Goal: Task Accomplishment & Management: Manage account settings

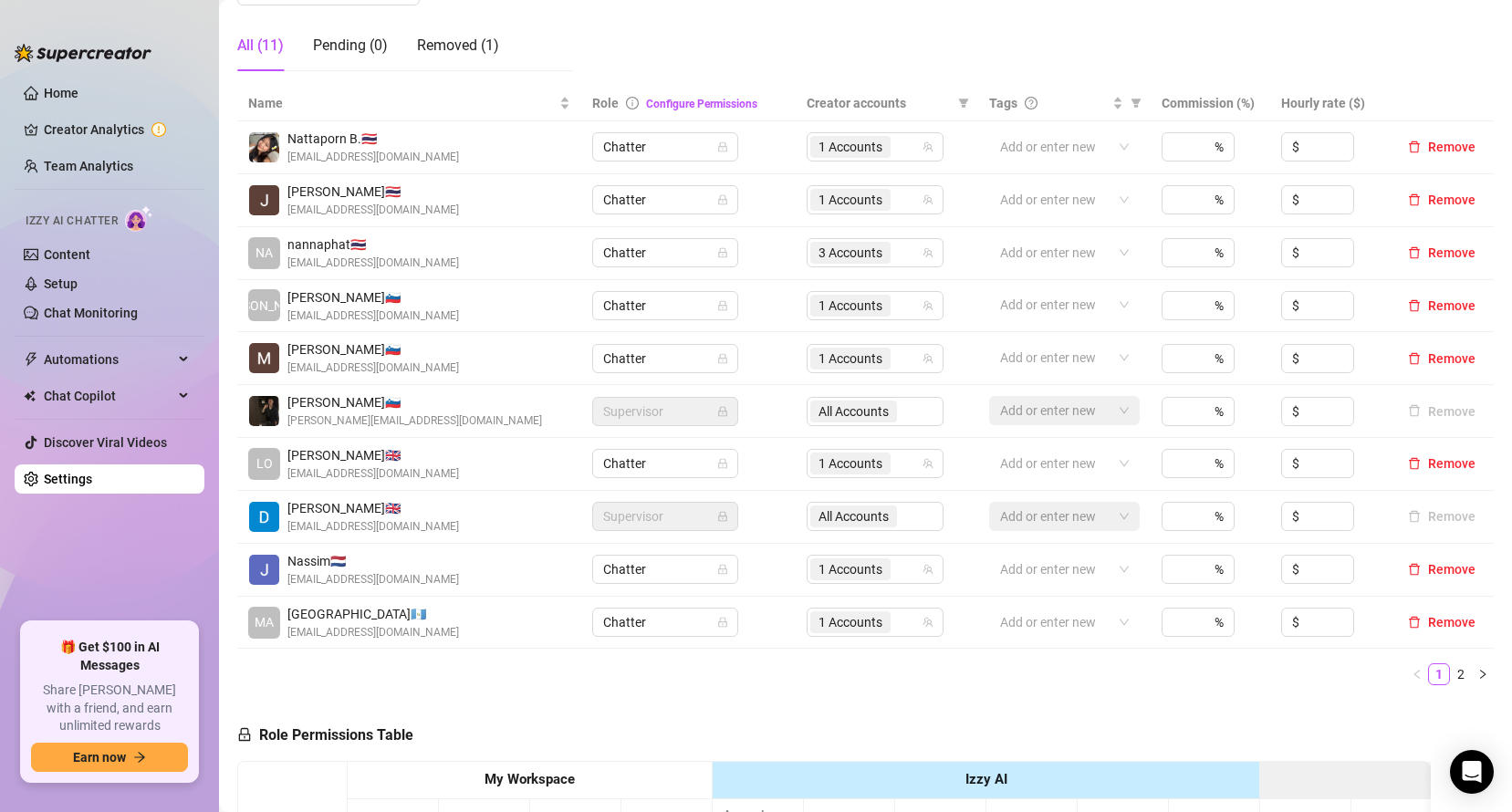
scroll to position [340, 0]
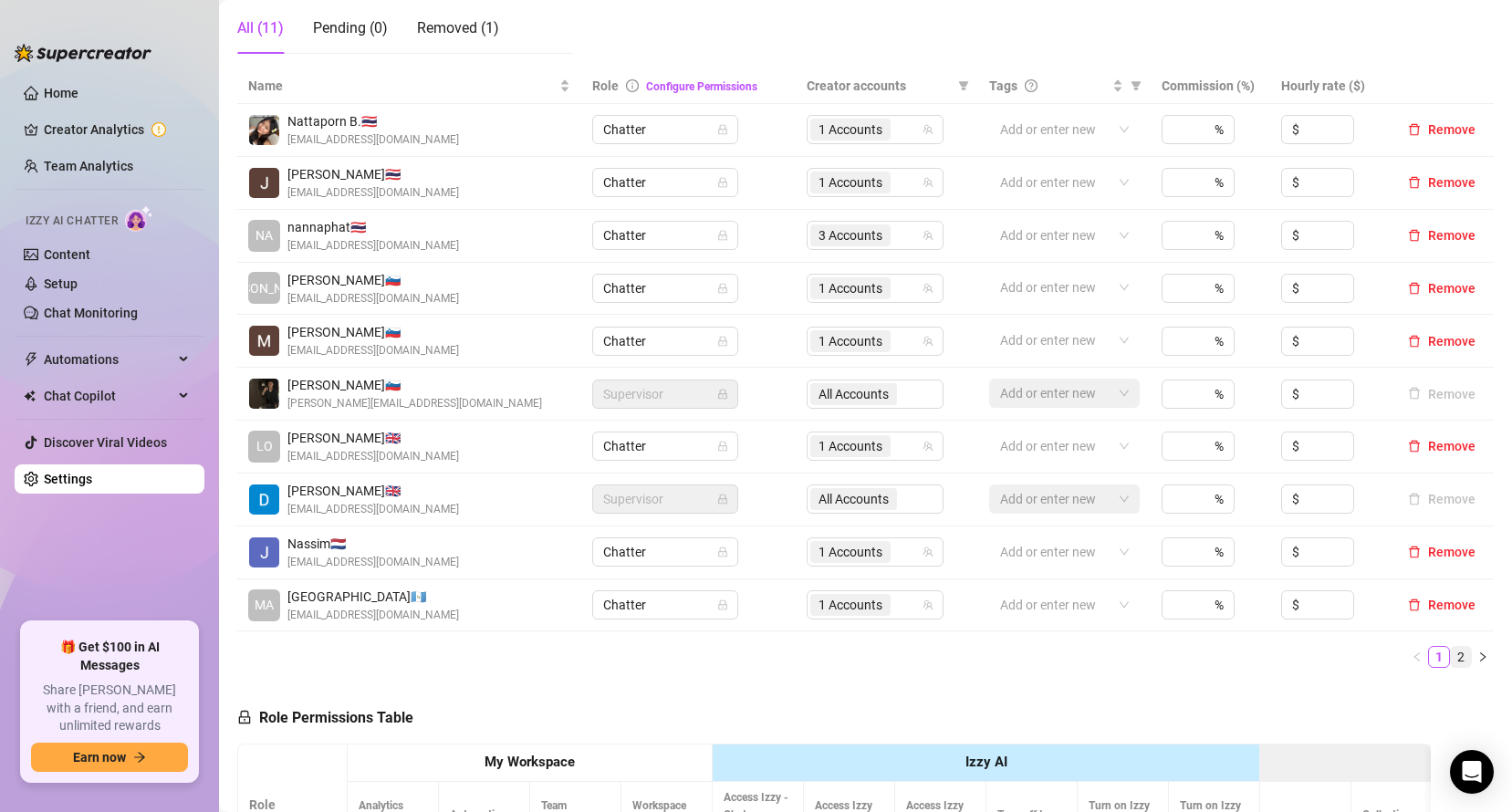
click at [1451, 661] on link "2" at bounding box center [1461, 657] width 20 height 20
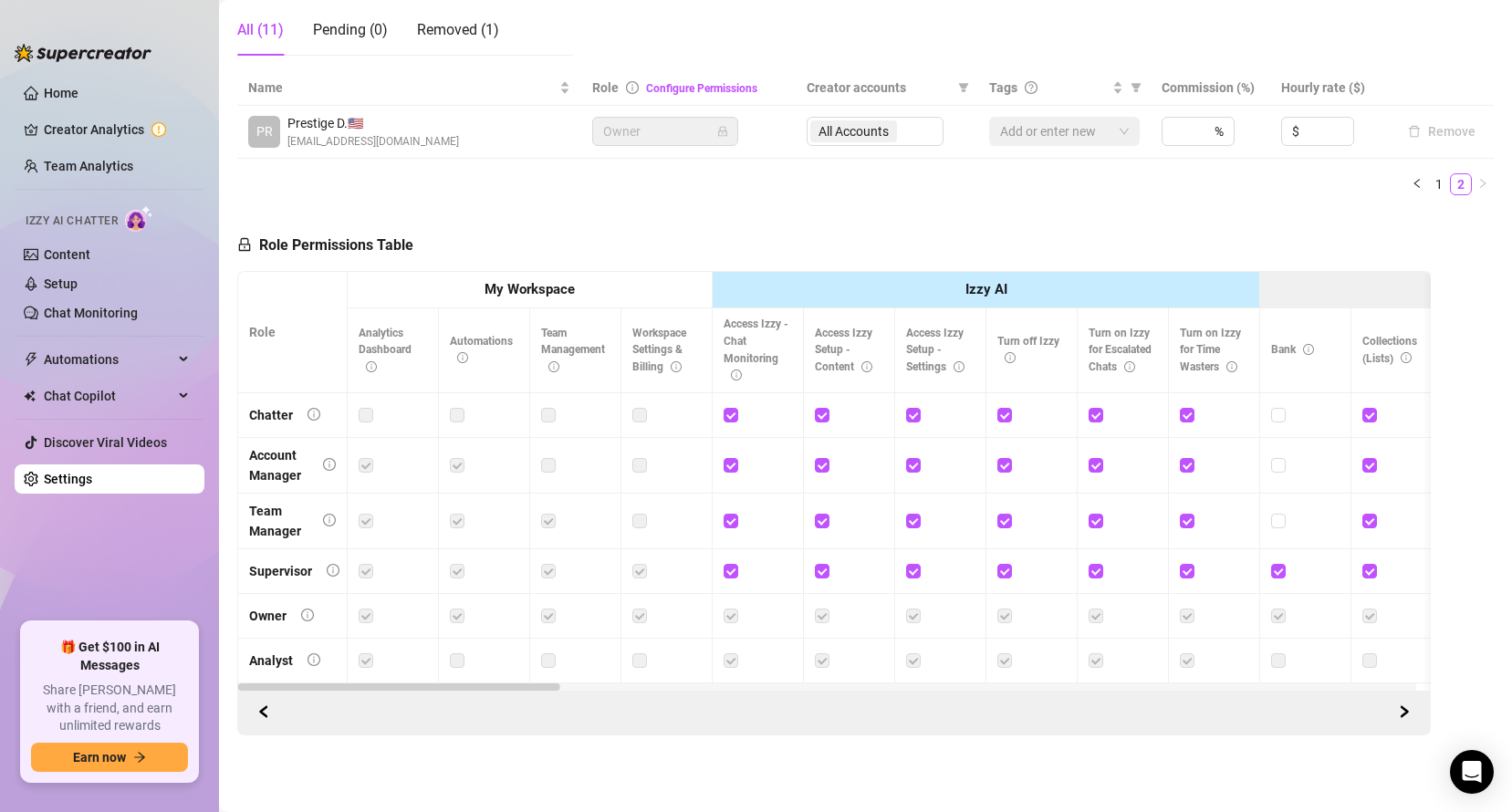
scroll to position [130, 0]
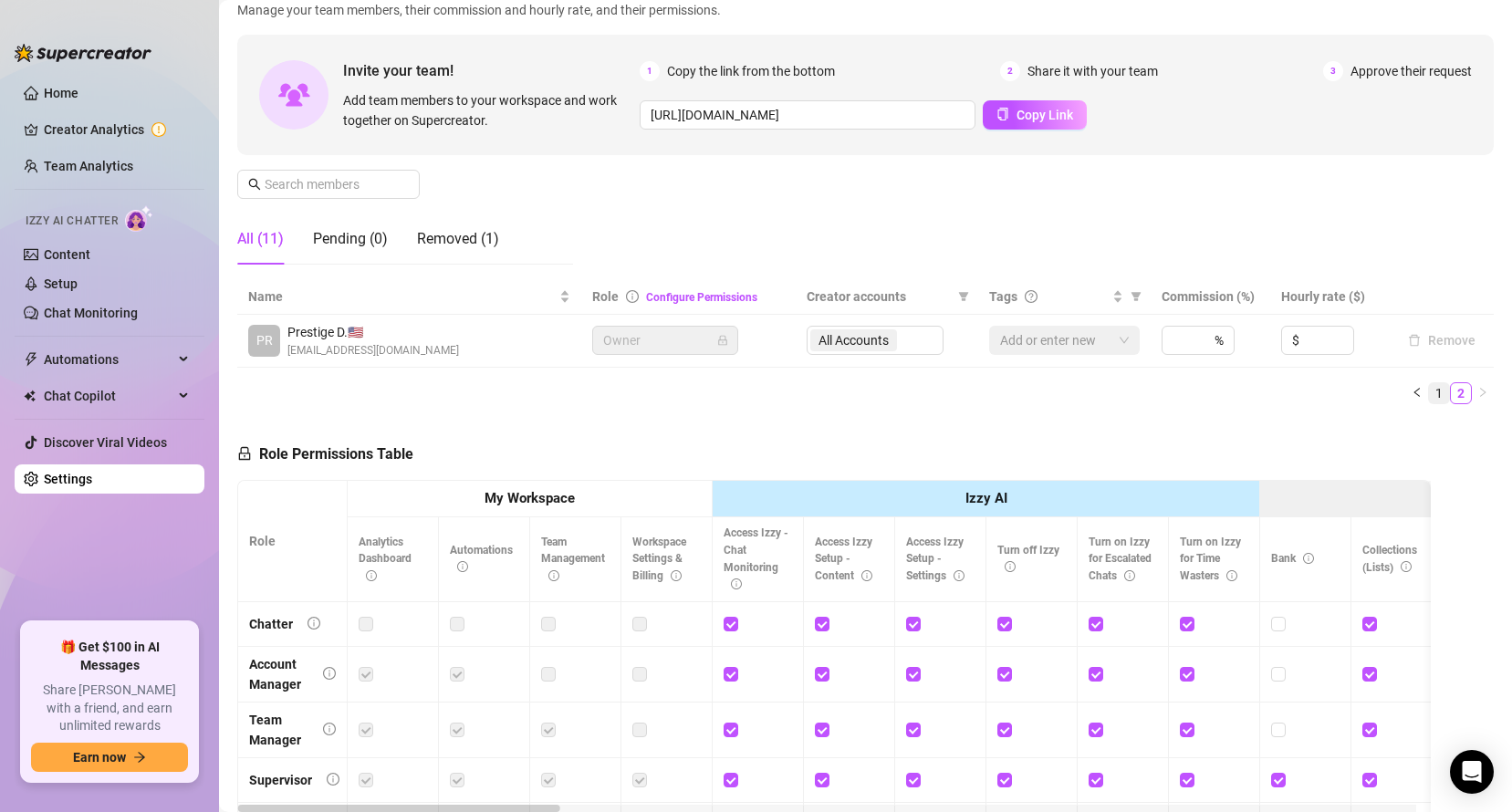
click at [1428, 399] on li "1" at bounding box center [1439, 393] width 22 height 22
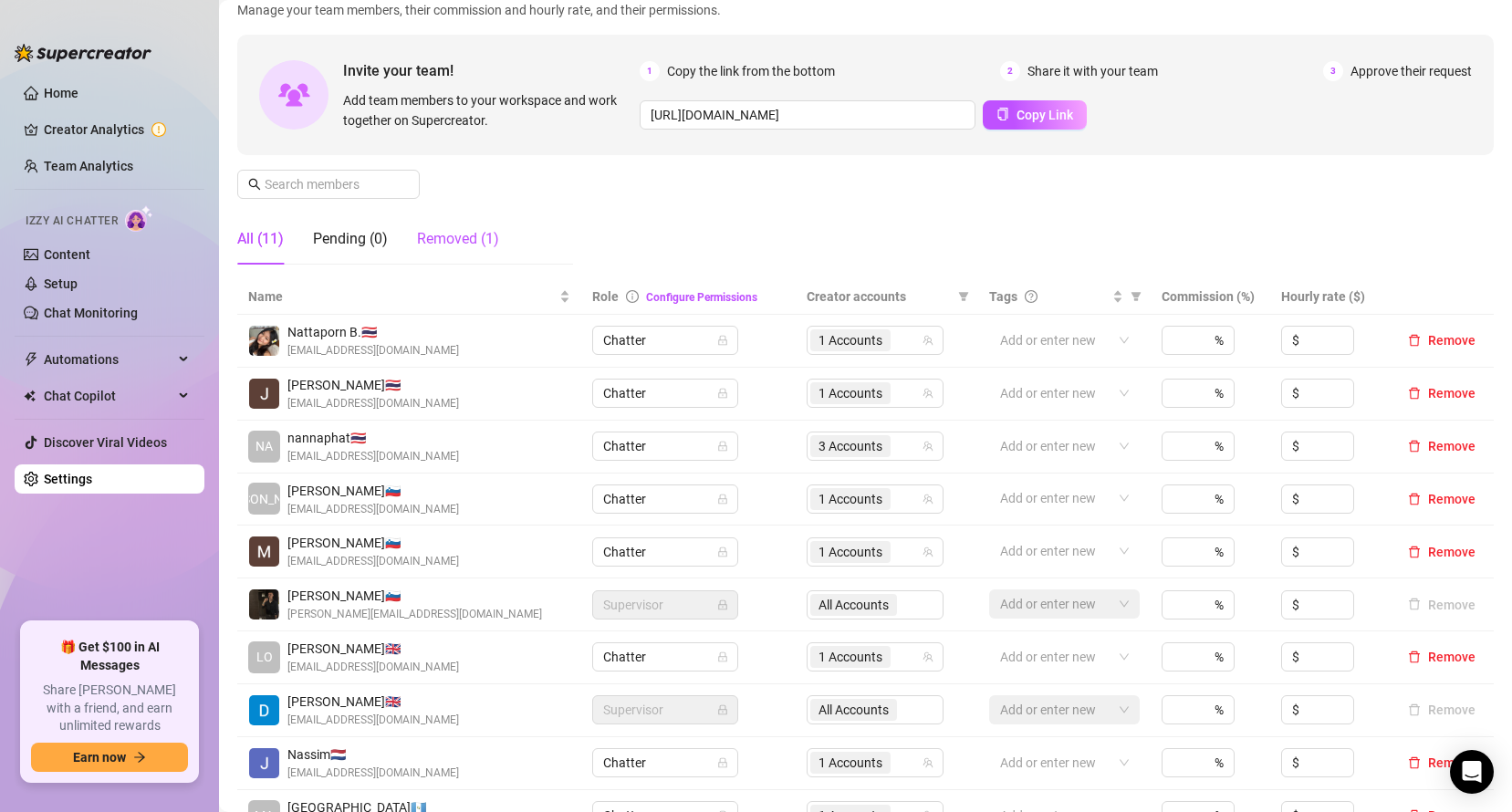
click at [481, 249] on div "Removed (1)" at bounding box center [458, 239] width 83 height 22
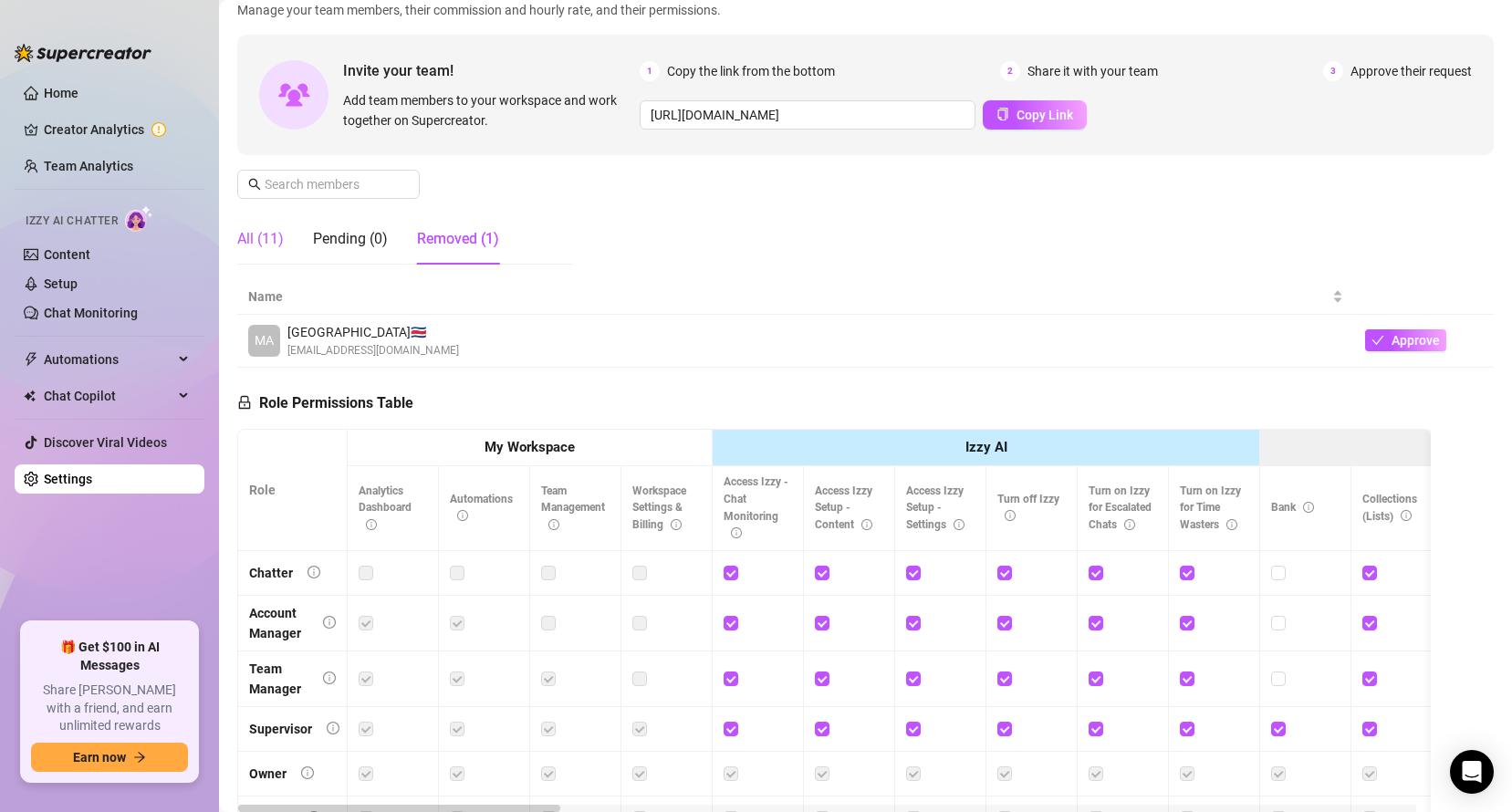
click at [276, 242] on div "All (11)" at bounding box center [260, 239] width 46 height 22
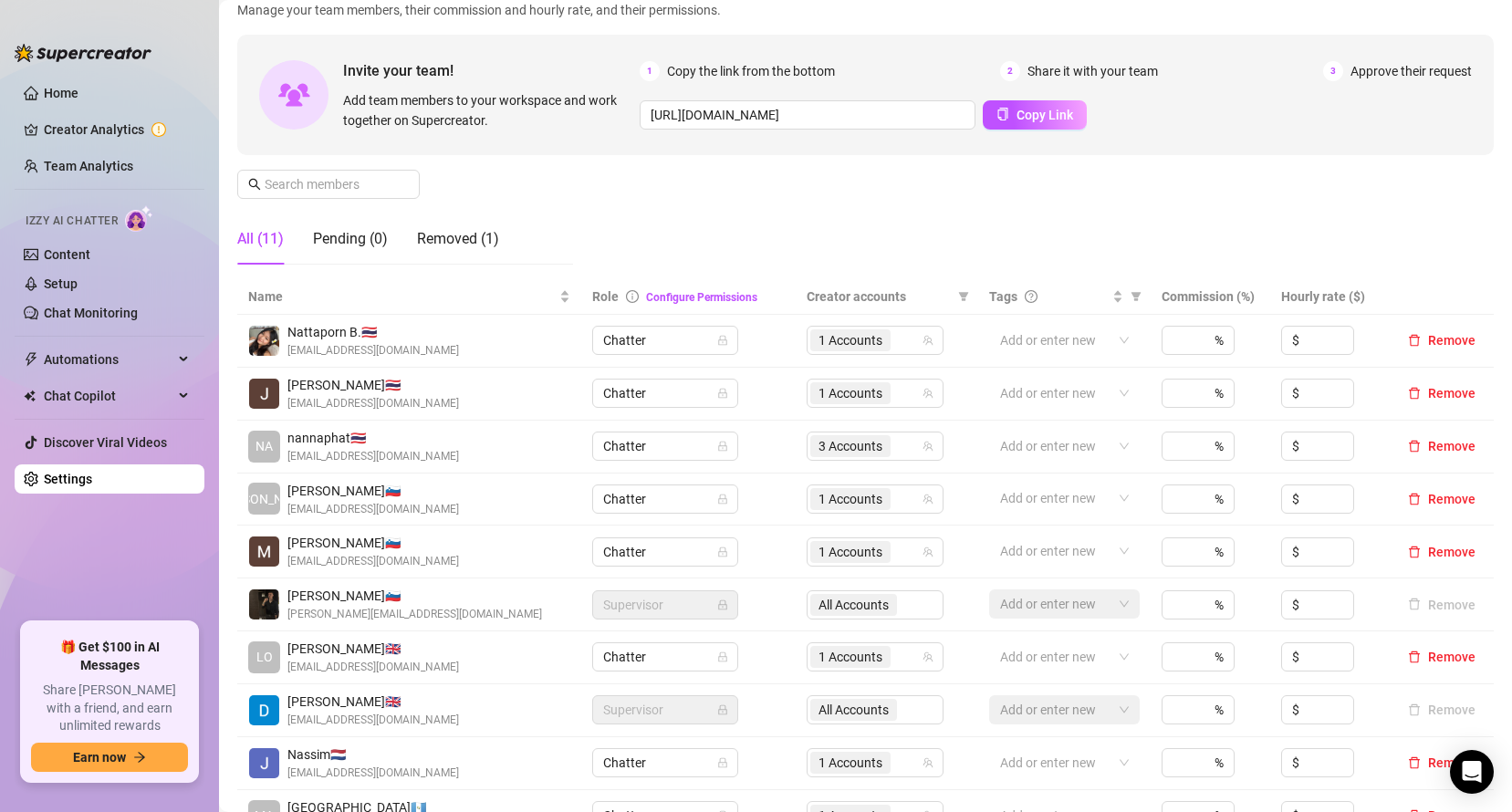
click at [618, 223] on div "Manage Team Members Manage your team members, their commission and hourly rate,…" at bounding box center [865, 126] width 1256 height 305
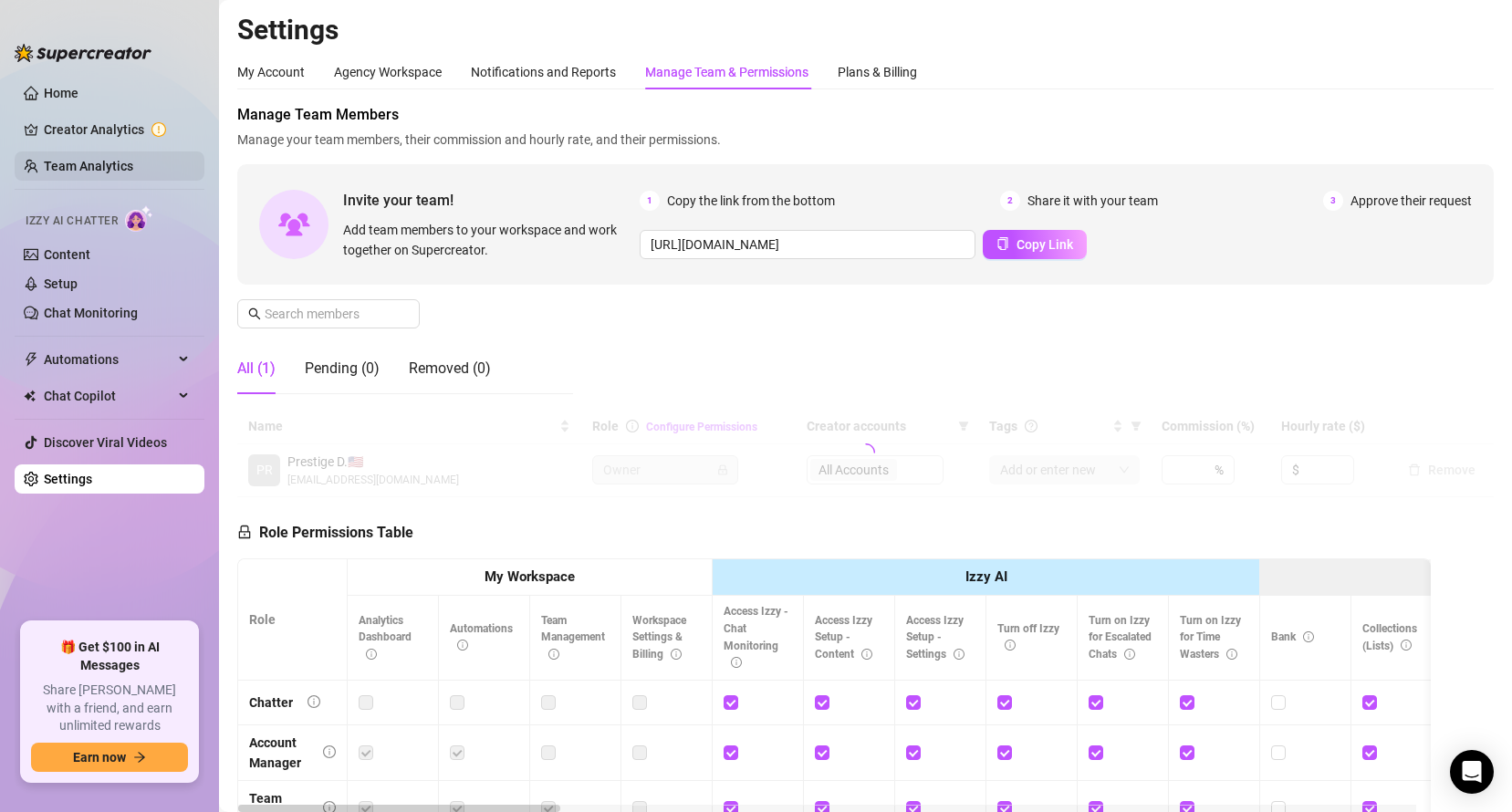
click at [133, 166] on link "Team Analytics" at bounding box center [88, 166] width 89 height 15
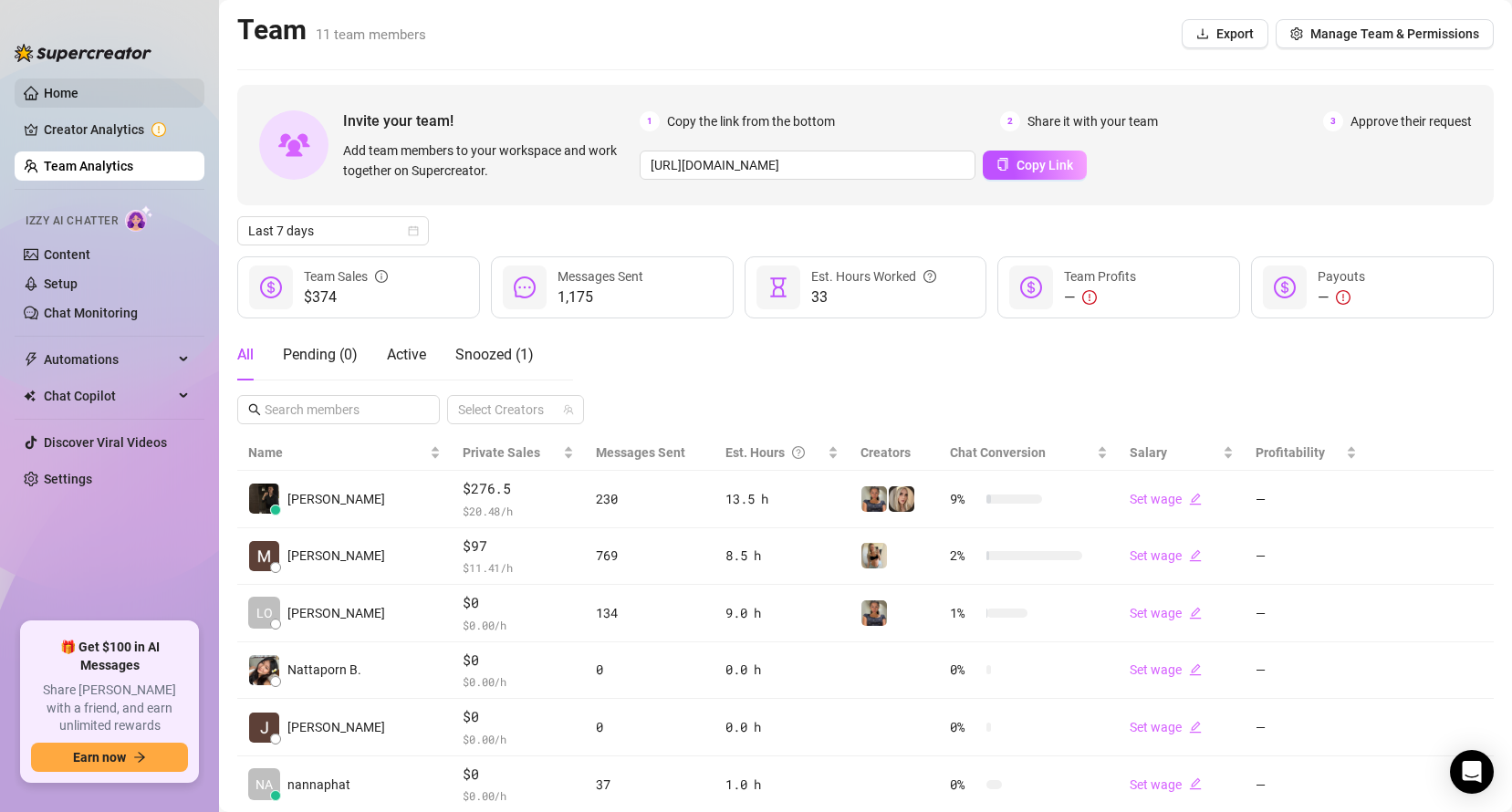
click at [79, 99] on link "Home" at bounding box center [60, 93] width 34 height 15
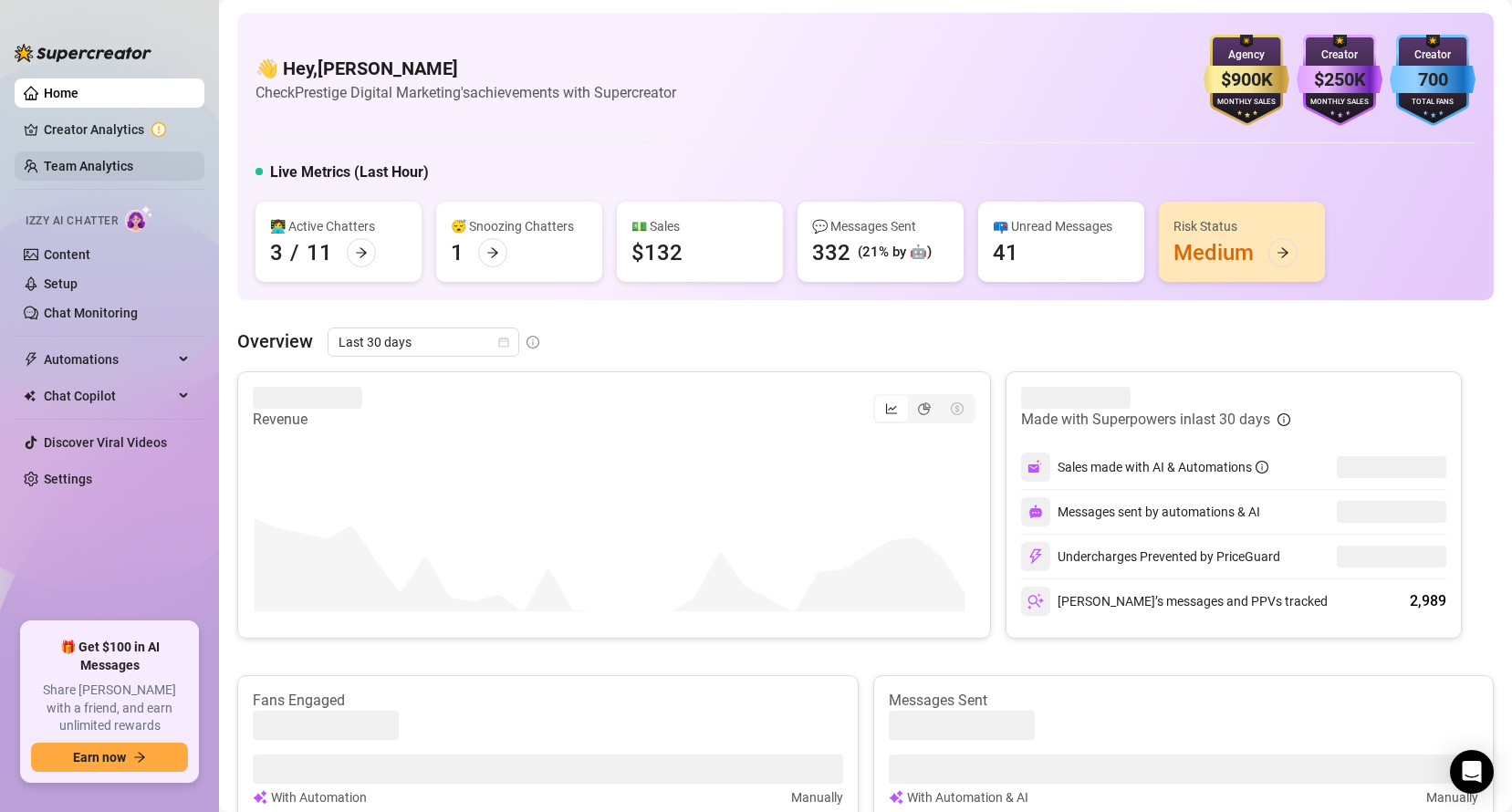
click at [119, 159] on link "Team Analytics" at bounding box center [88, 166] width 89 height 15
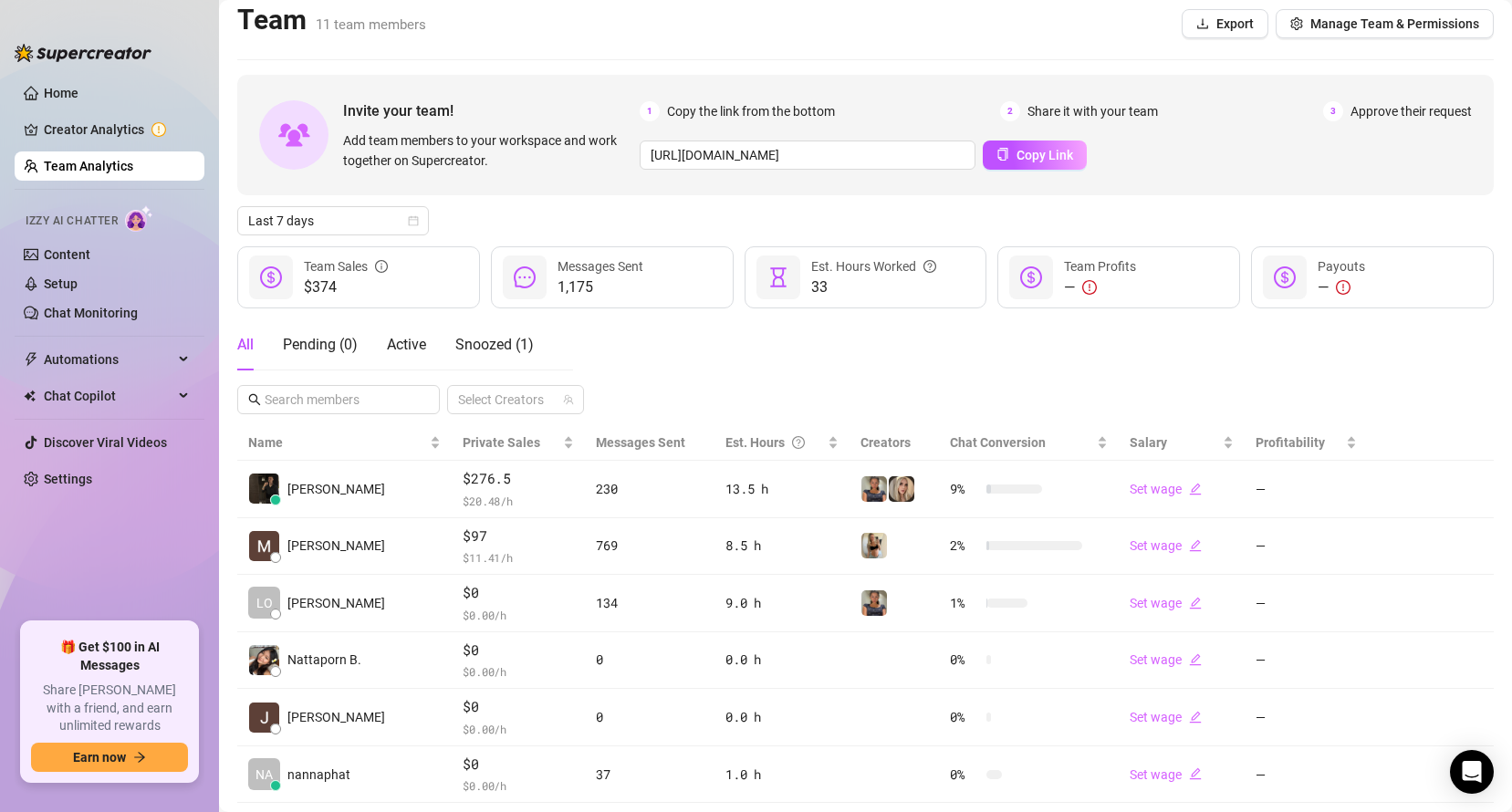
scroll to position [4, 0]
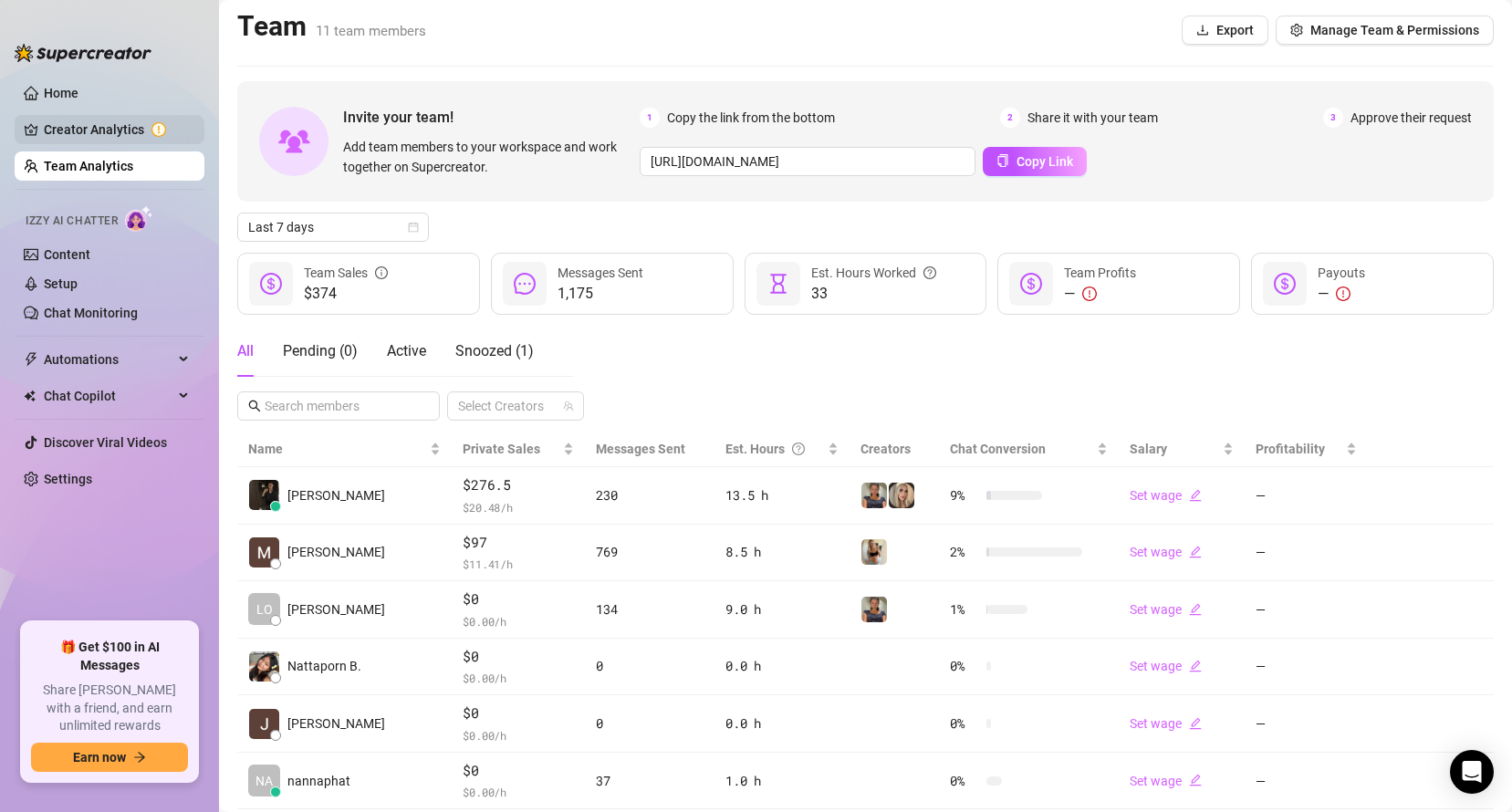
click at [112, 120] on link "Creator Analytics" at bounding box center [116, 129] width 146 height 29
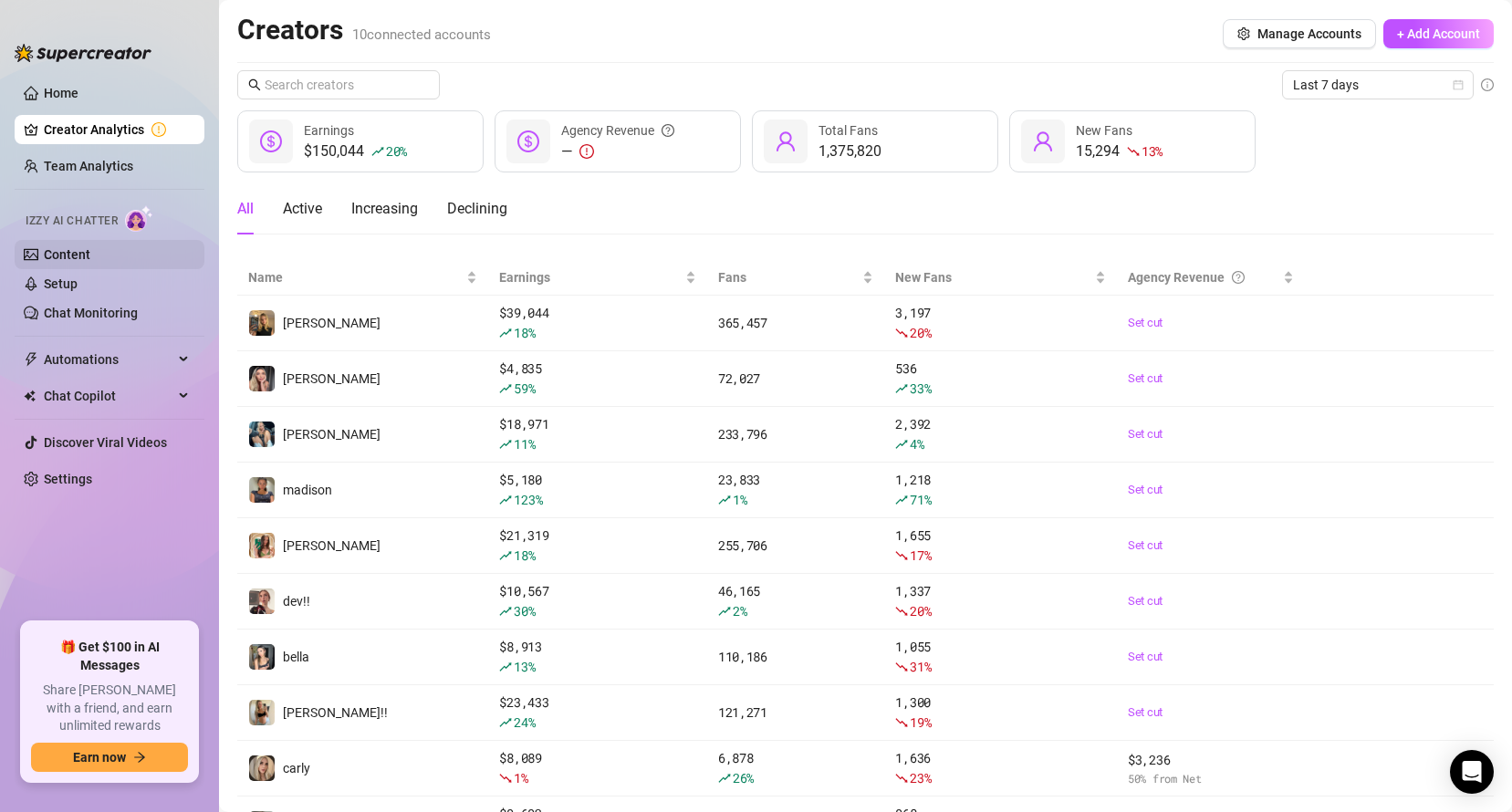
click at [90, 253] on link "Content" at bounding box center [67, 255] width 46 height 15
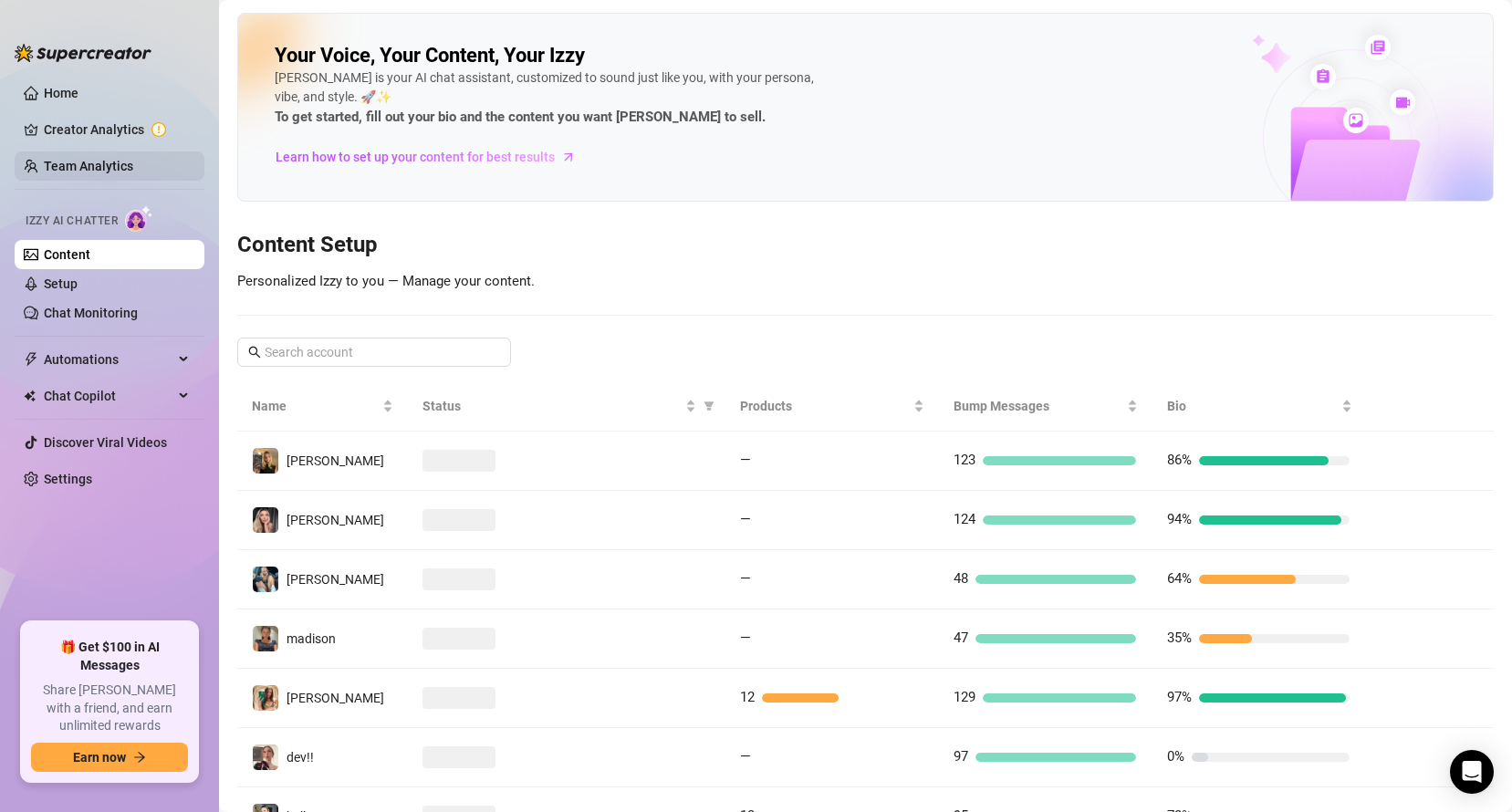
click at [76, 164] on link "Team Analytics" at bounding box center [88, 166] width 89 height 15
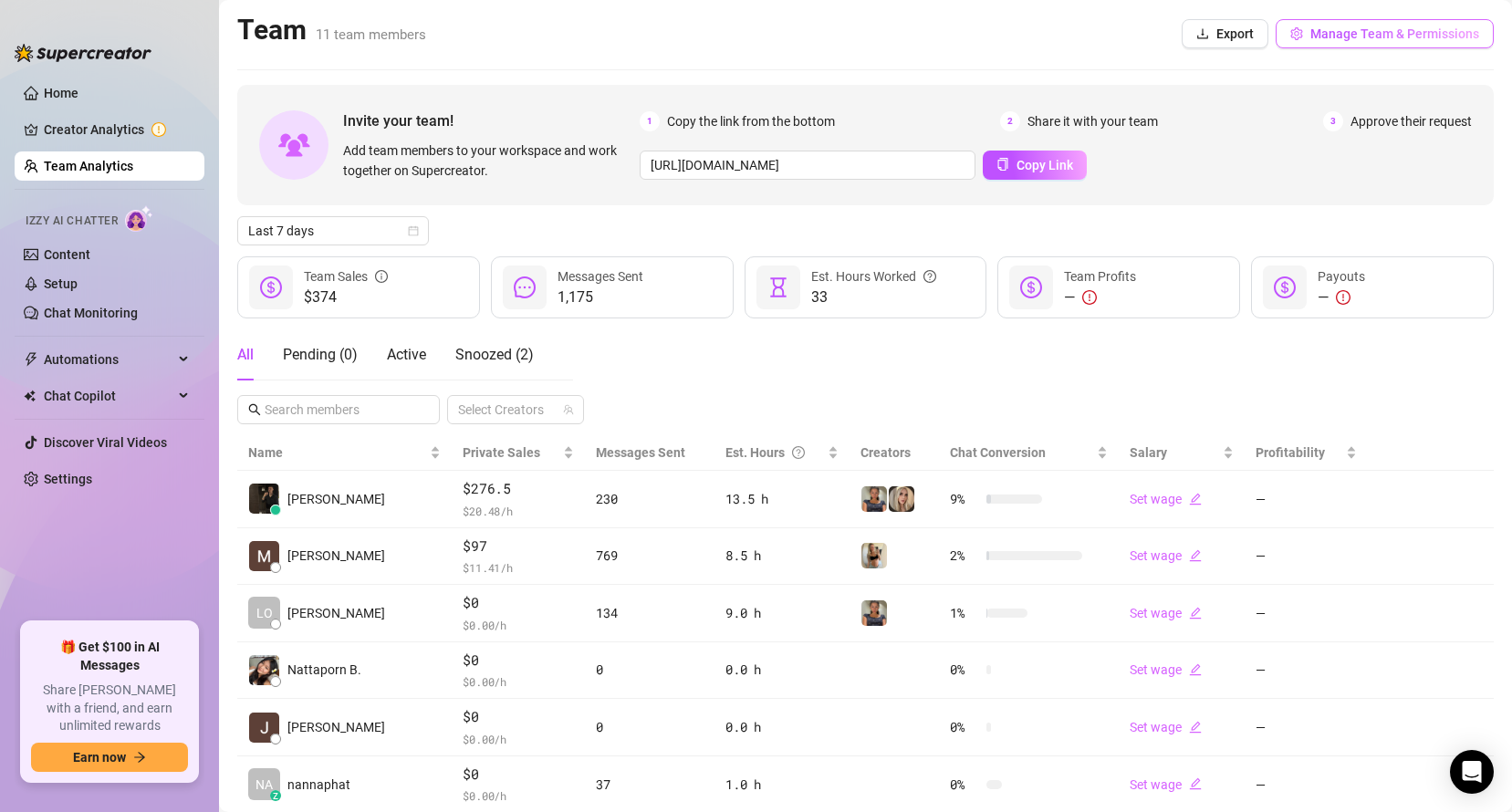
click at [1369, 38] on span "Manage Team & Permissions" at bounding box center [1394, 34] width 169 height 15
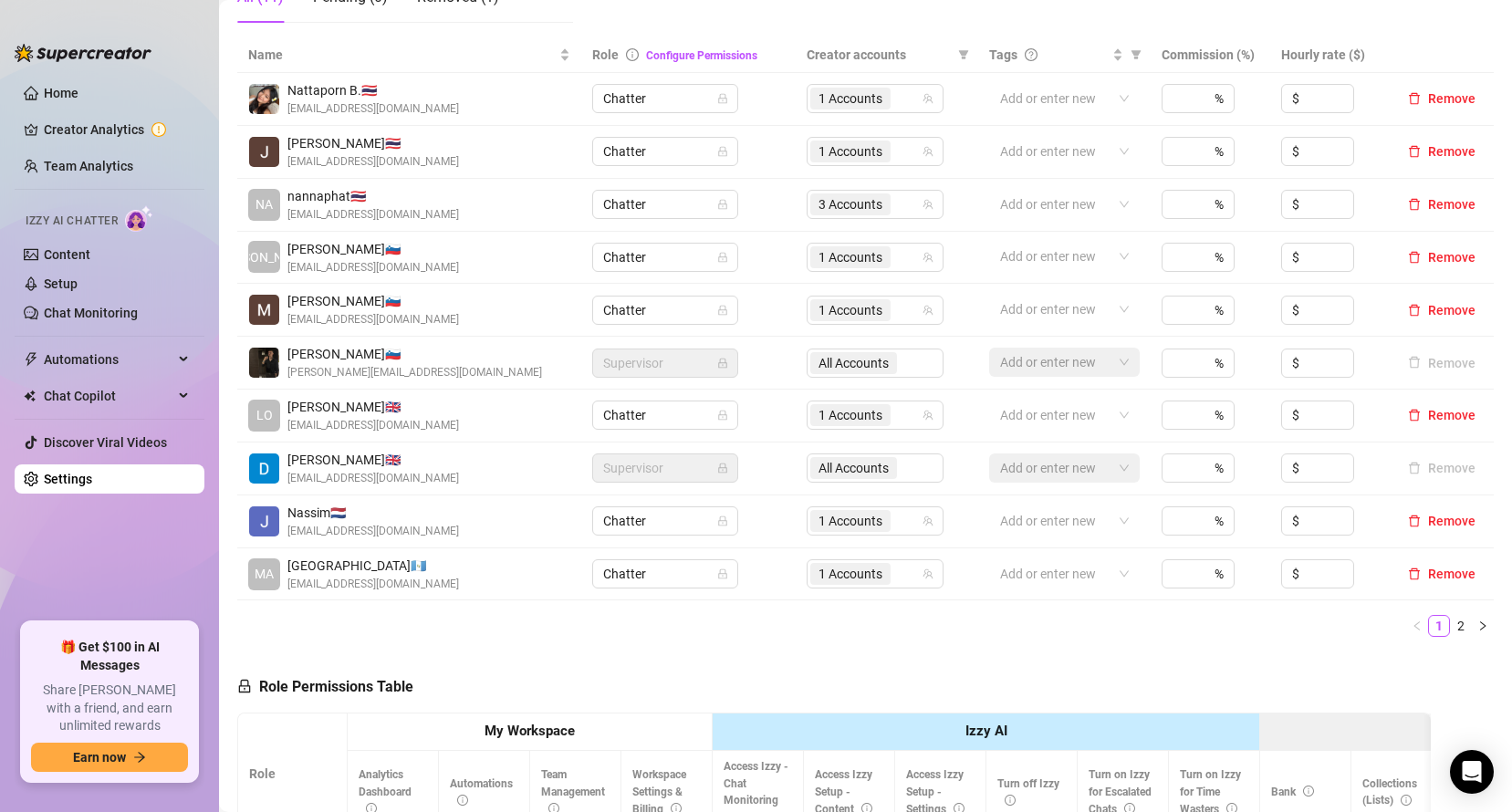
scroll to position [371, 0]
click at [1451, 624] on link "2" at bounding box center [1461, 627] width 20 height 20
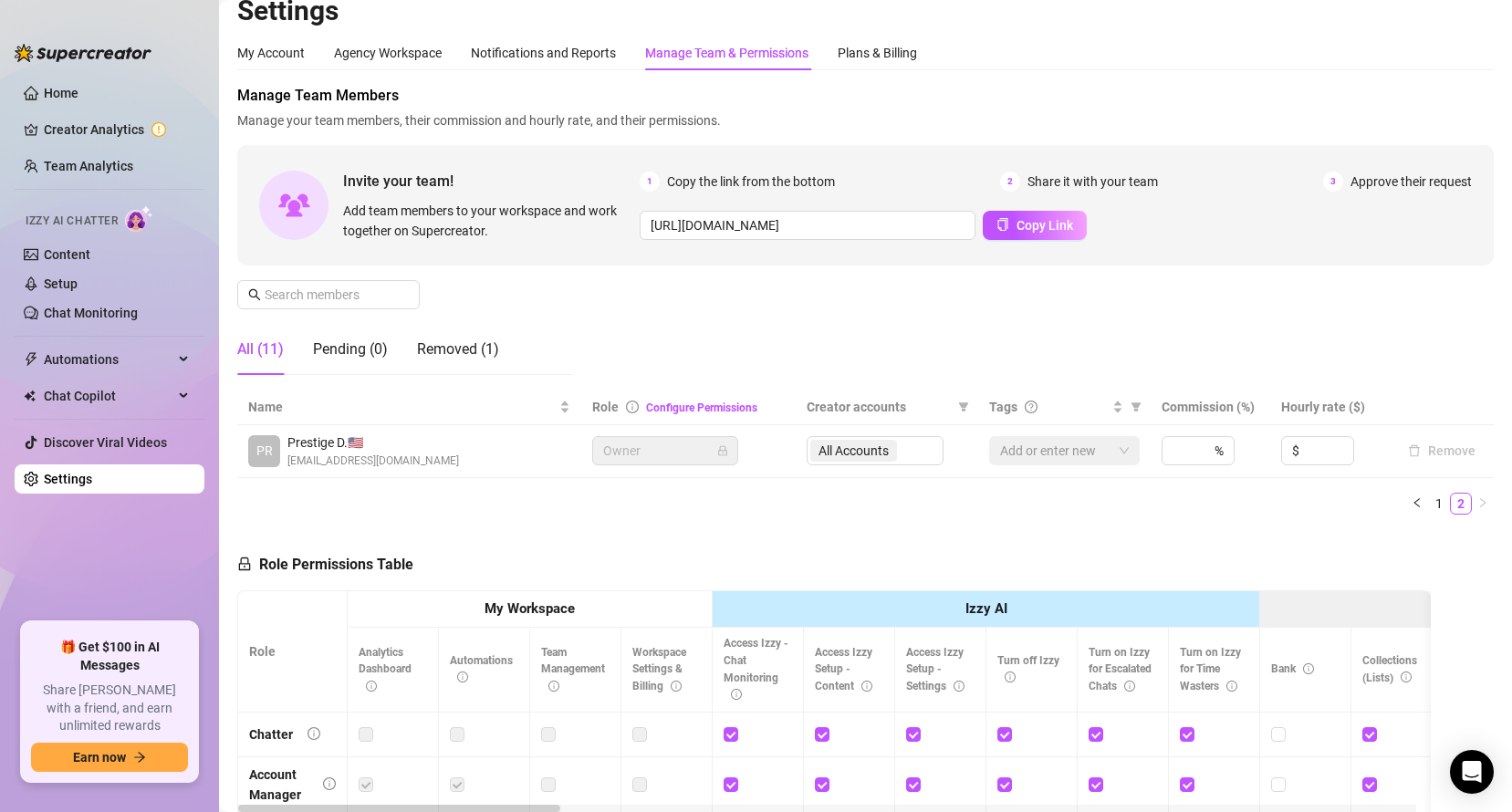
scroll to position [20, 0]
click at [348, 348] on div "Pending (0)" at bounding box center [350, 349] width 75 height 22
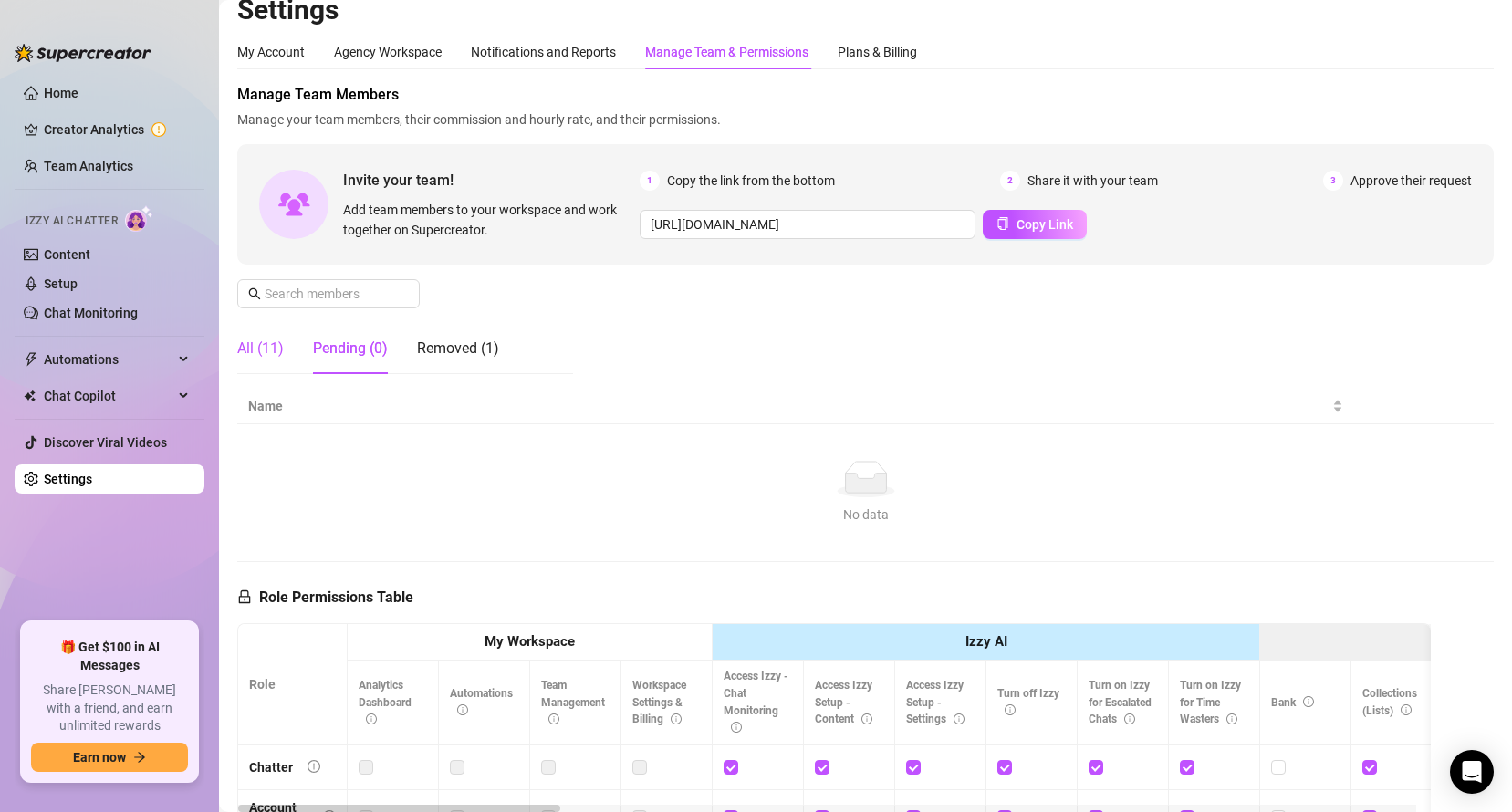
click at [249, 357] on div "All (11)" at bounding box center [260, 349] width 46 height 22
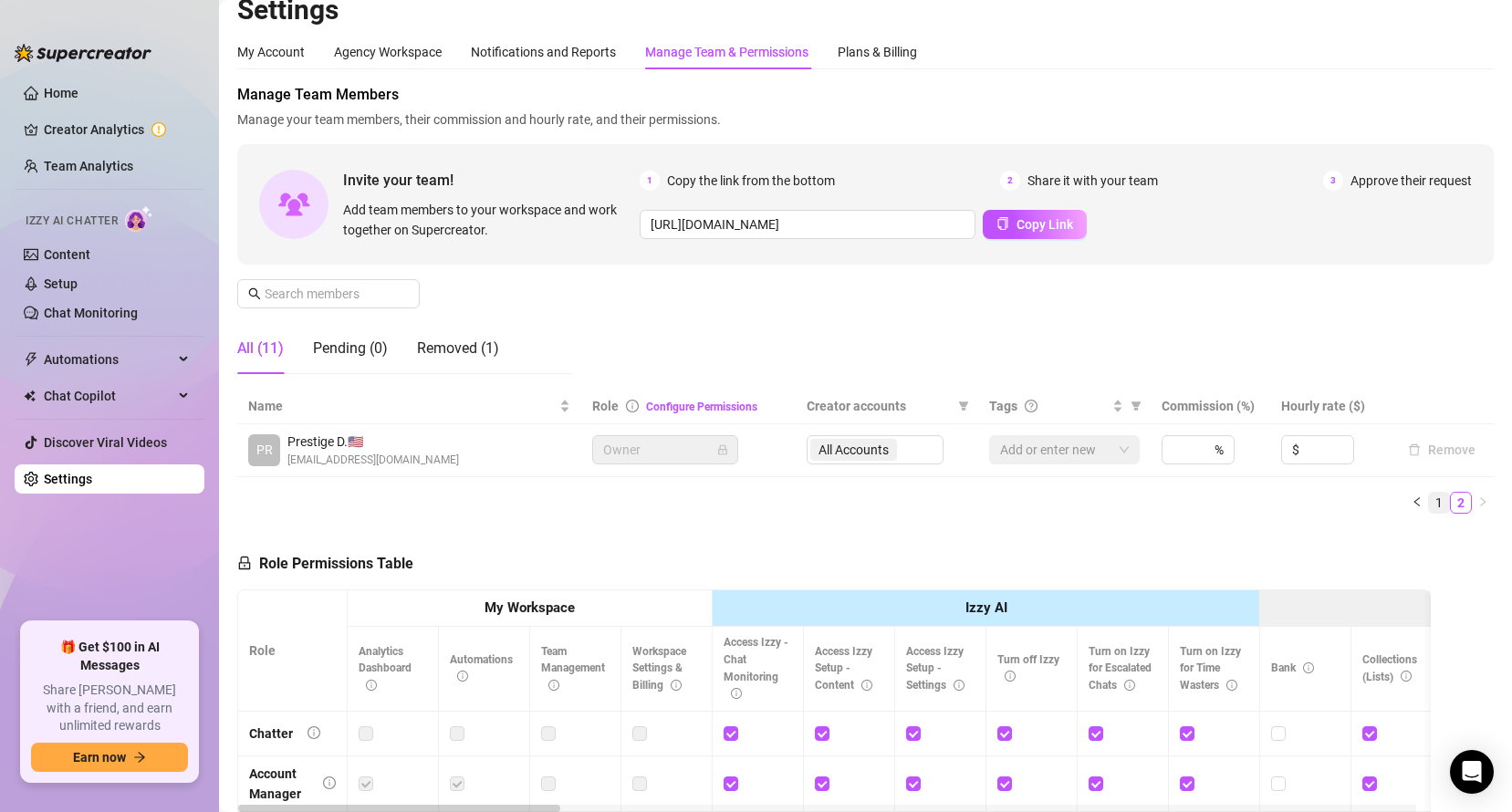
click at [1429, 507] on link "1" at bounding box center [1439, 502] width 20 height 20
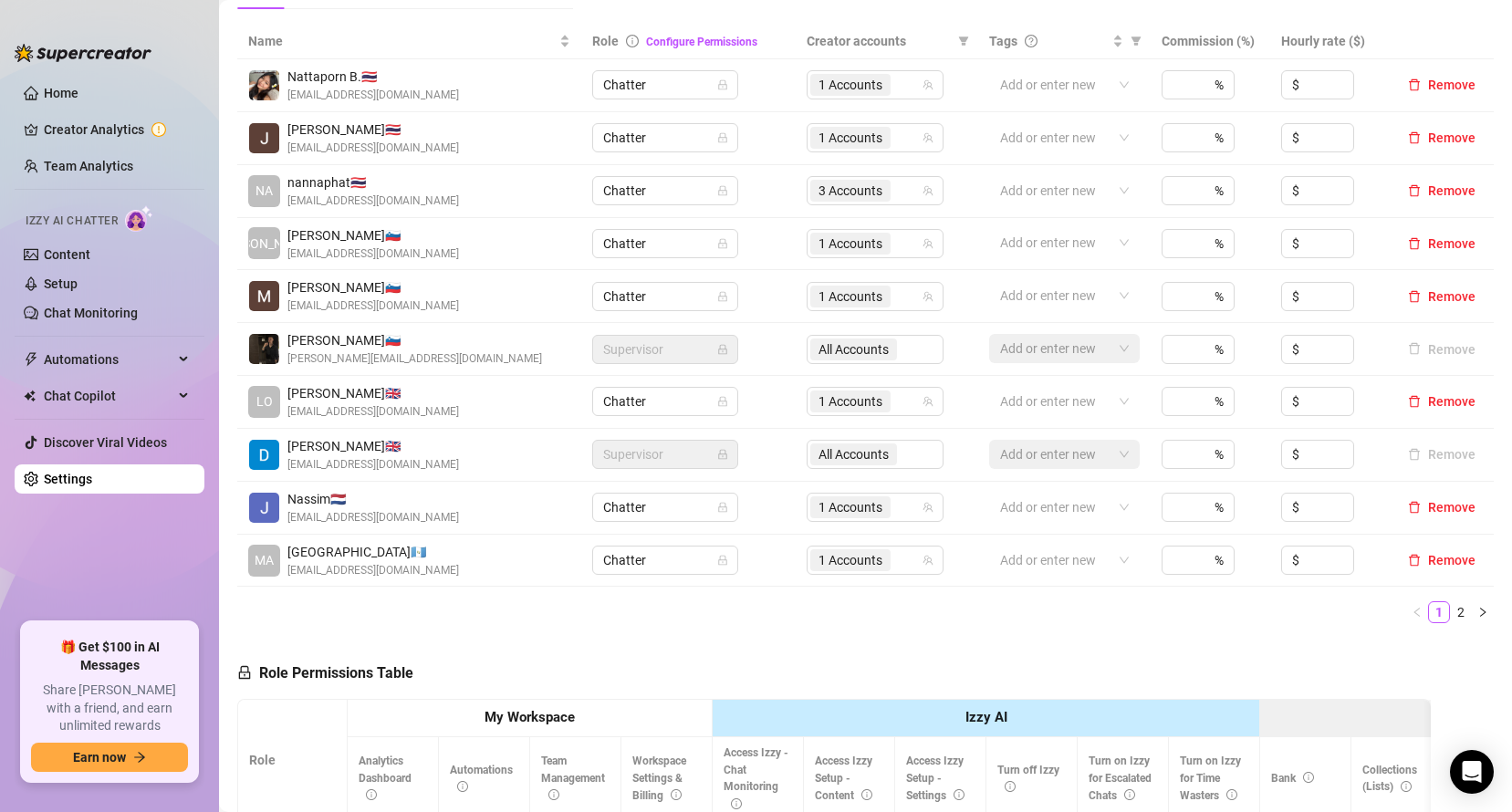
scroll to position [384, 0]
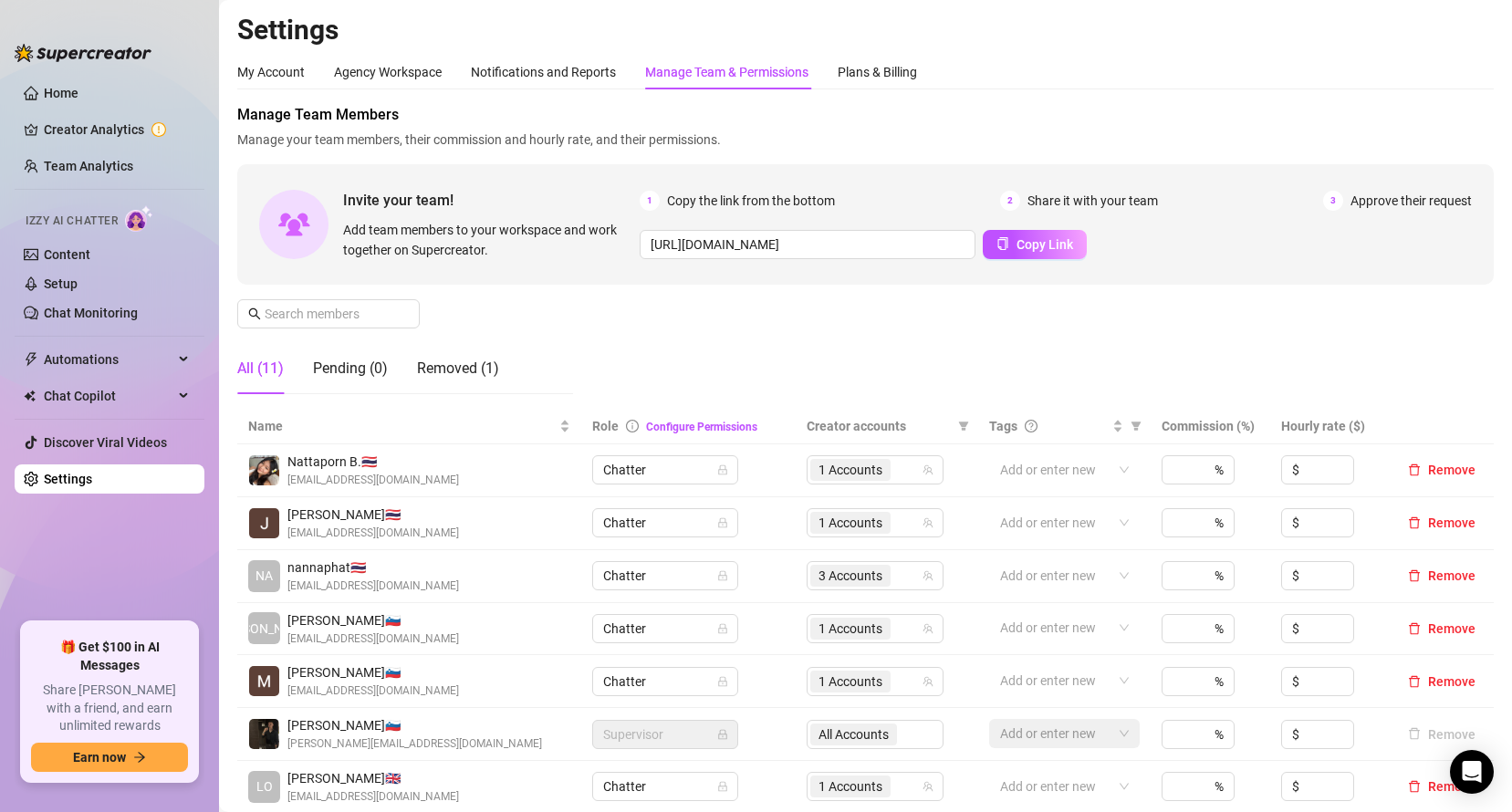
click at [594, 324] on div "Manage Team Members Manage your team members, their commission and hourly rate,…" at bounding box center [865, 256] width 1256 height 305
click at [704, 426] on link "Configure Permissions" at bounding box center [702, 427] width 111 height 13
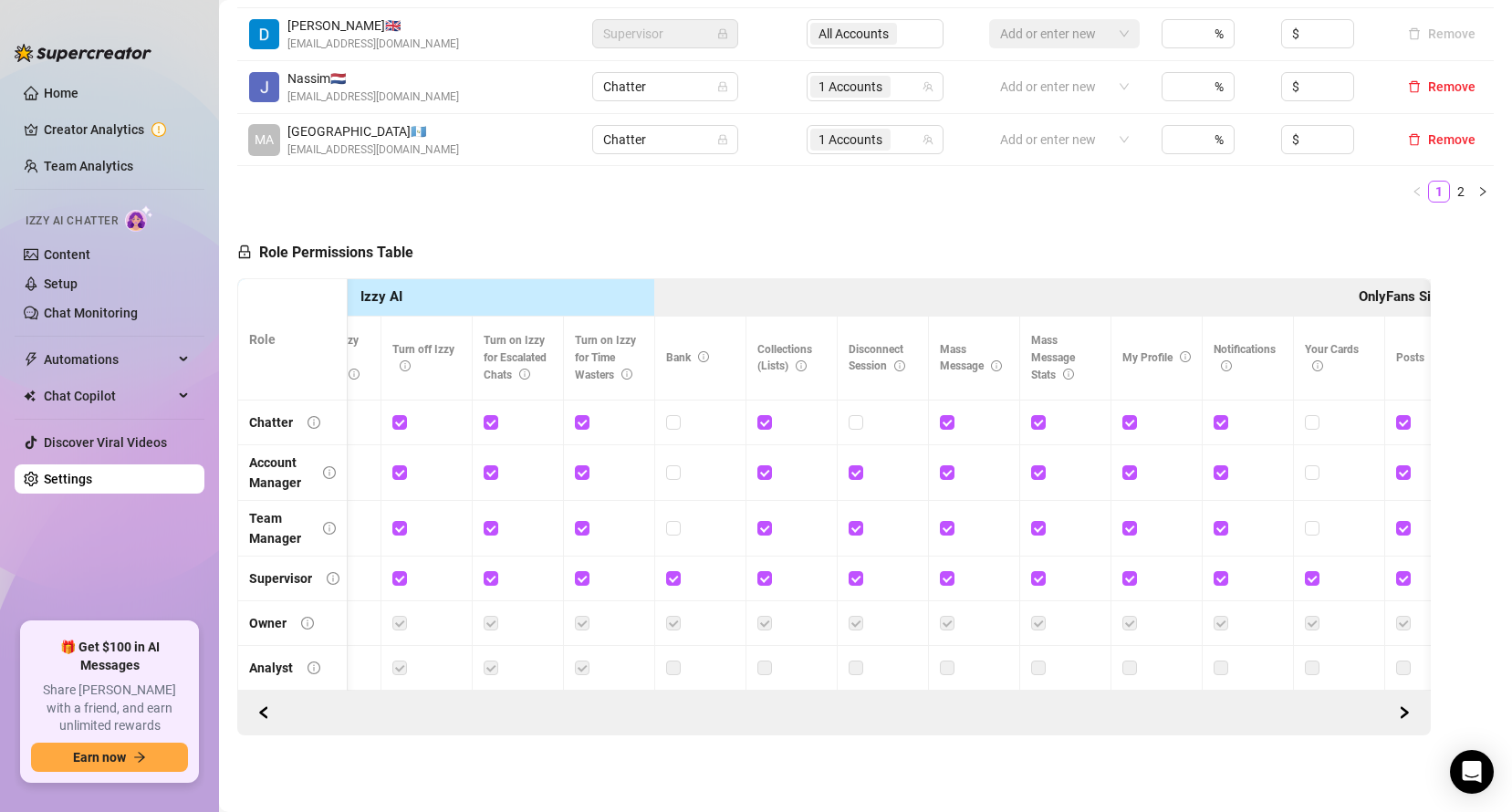
scroll to position [0, 614]
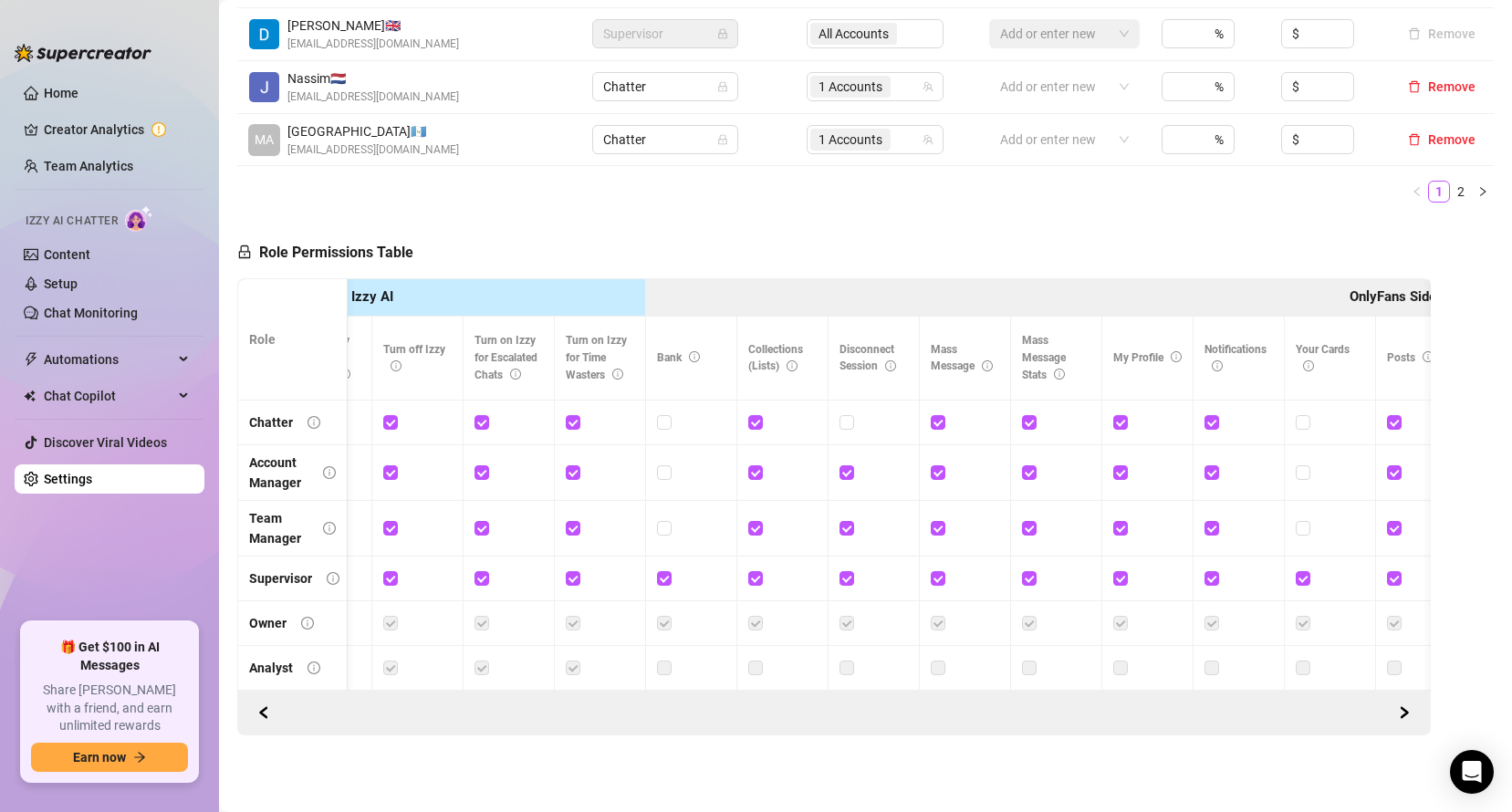
drag, startPoint x: 845, startPoint y: 414, endPoint x: 880, endPoint y: 412, distance: 35.1
click at [880, 412] on div at bounding box center [873, 423] width 69 height 20
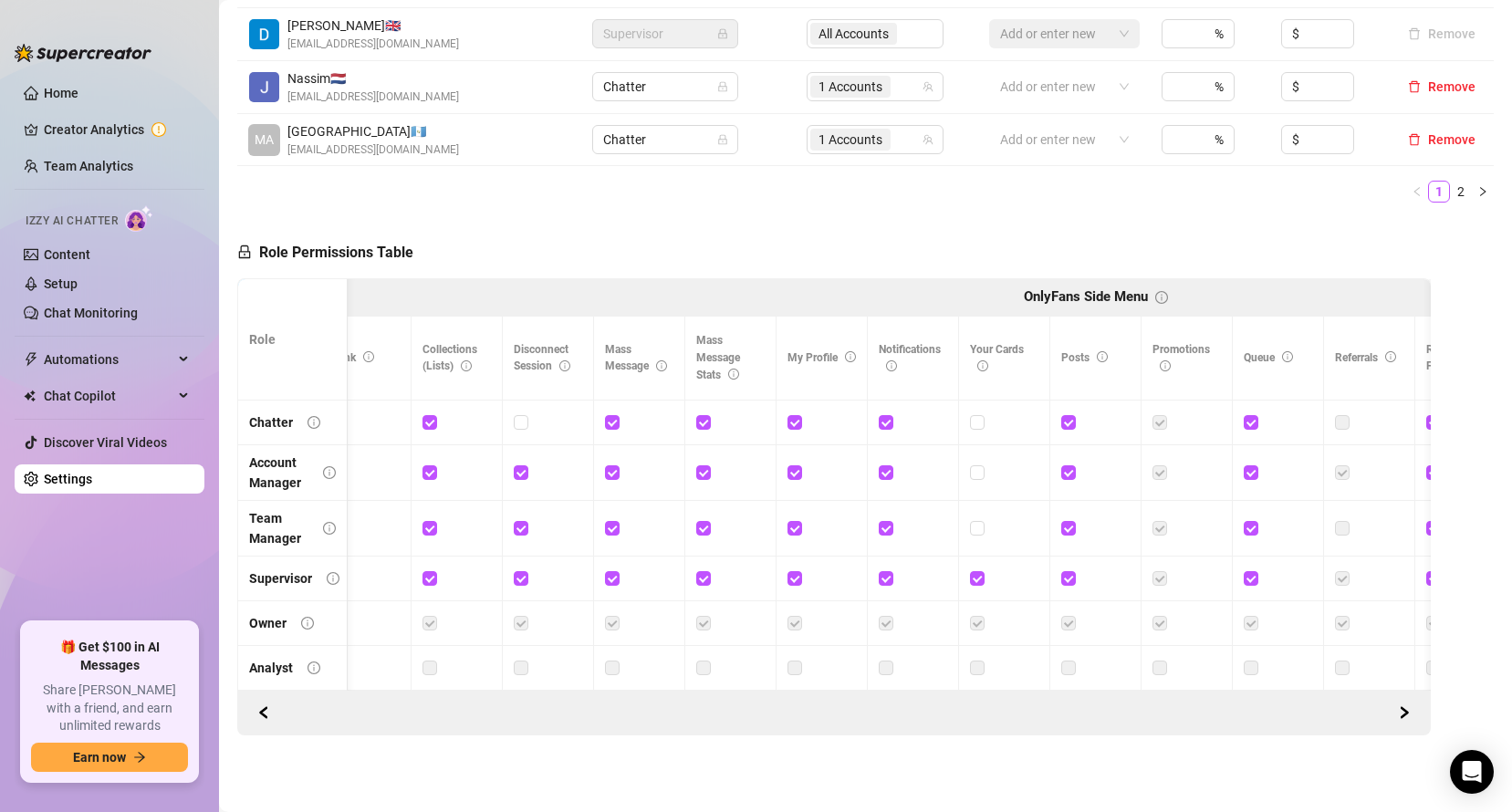
scroll to position [0, 947]
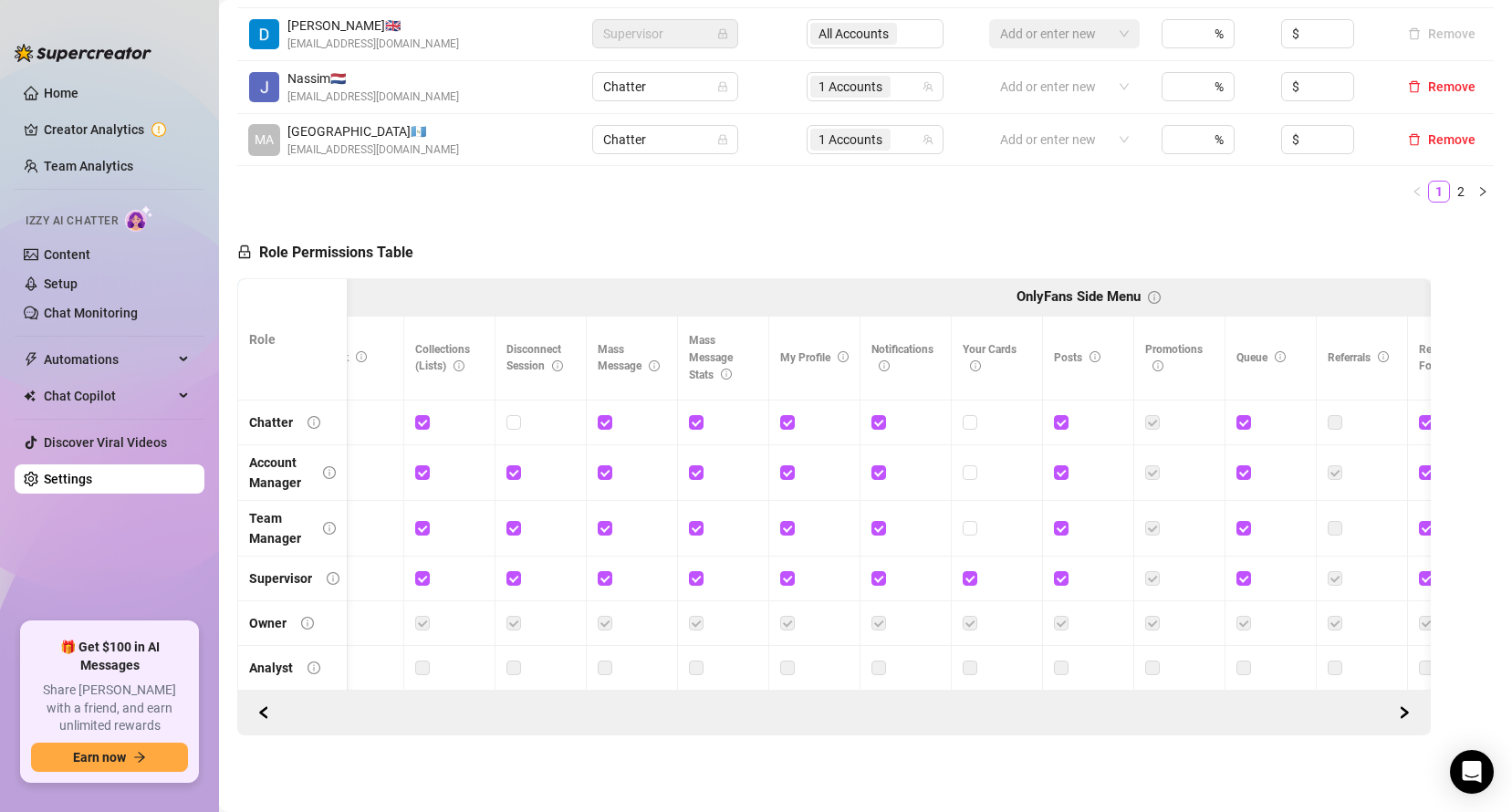
click at [596, 227] on div "Role Permissions Table Role My Workspace Izzy AI OnlyFans Side Menu OnlyFans Ch…" at bounding box center [833, 476] width 1193 height 518
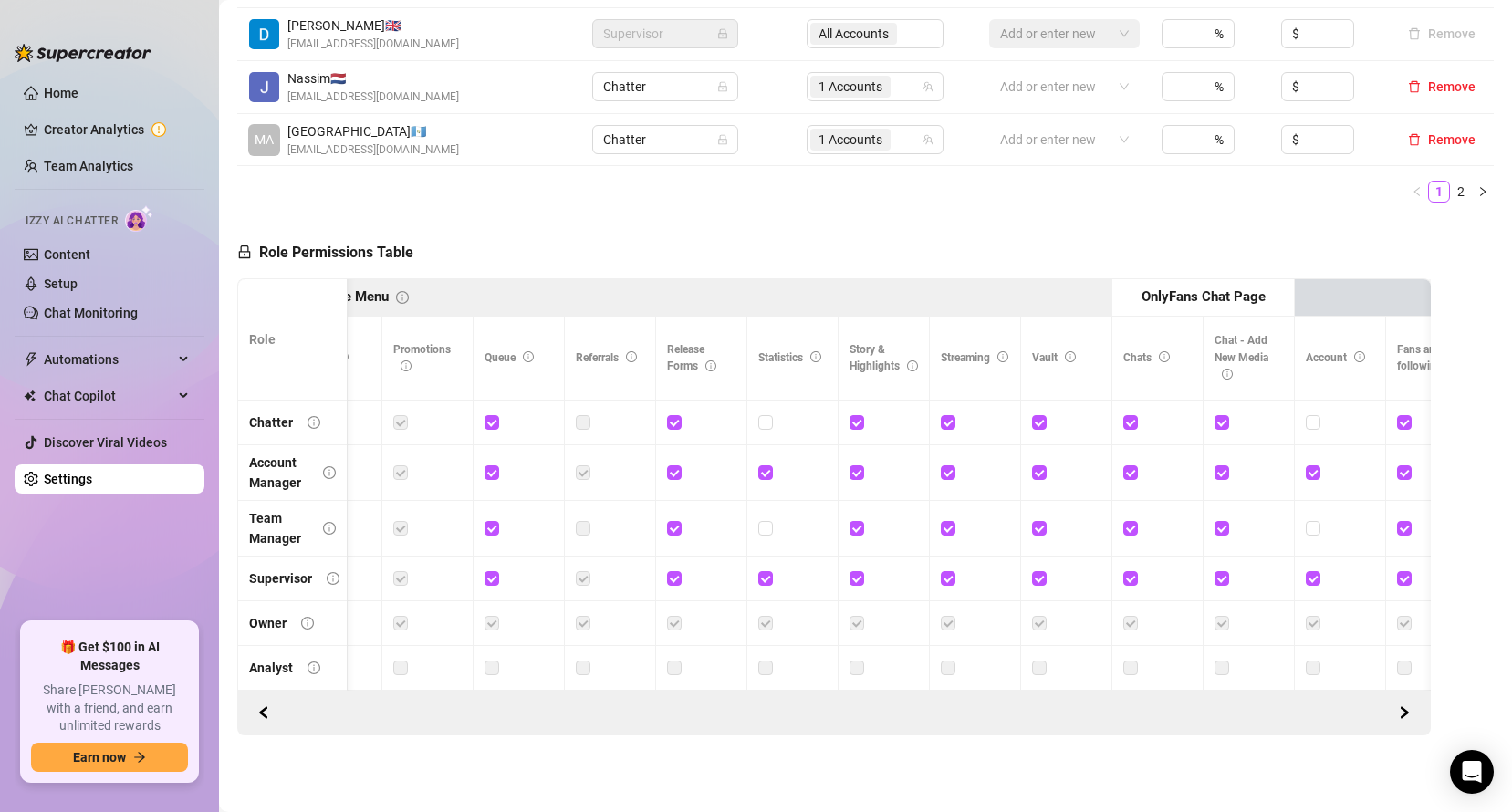
click at [605, 217] on div "Role Permissions Table Role My Workspace Izzy AI OnlyFans Side Menu OnlyFans Ch…" at bounding box center [833, 476] width 1193 height 518
click at [621, 181] on ul "1 2" at bounding box center [865, 192] width 1256 height 22
click at [766, 415] on input "checkbox" at bounding box center [765, 422] width 13 height 13
checkbox input "true"
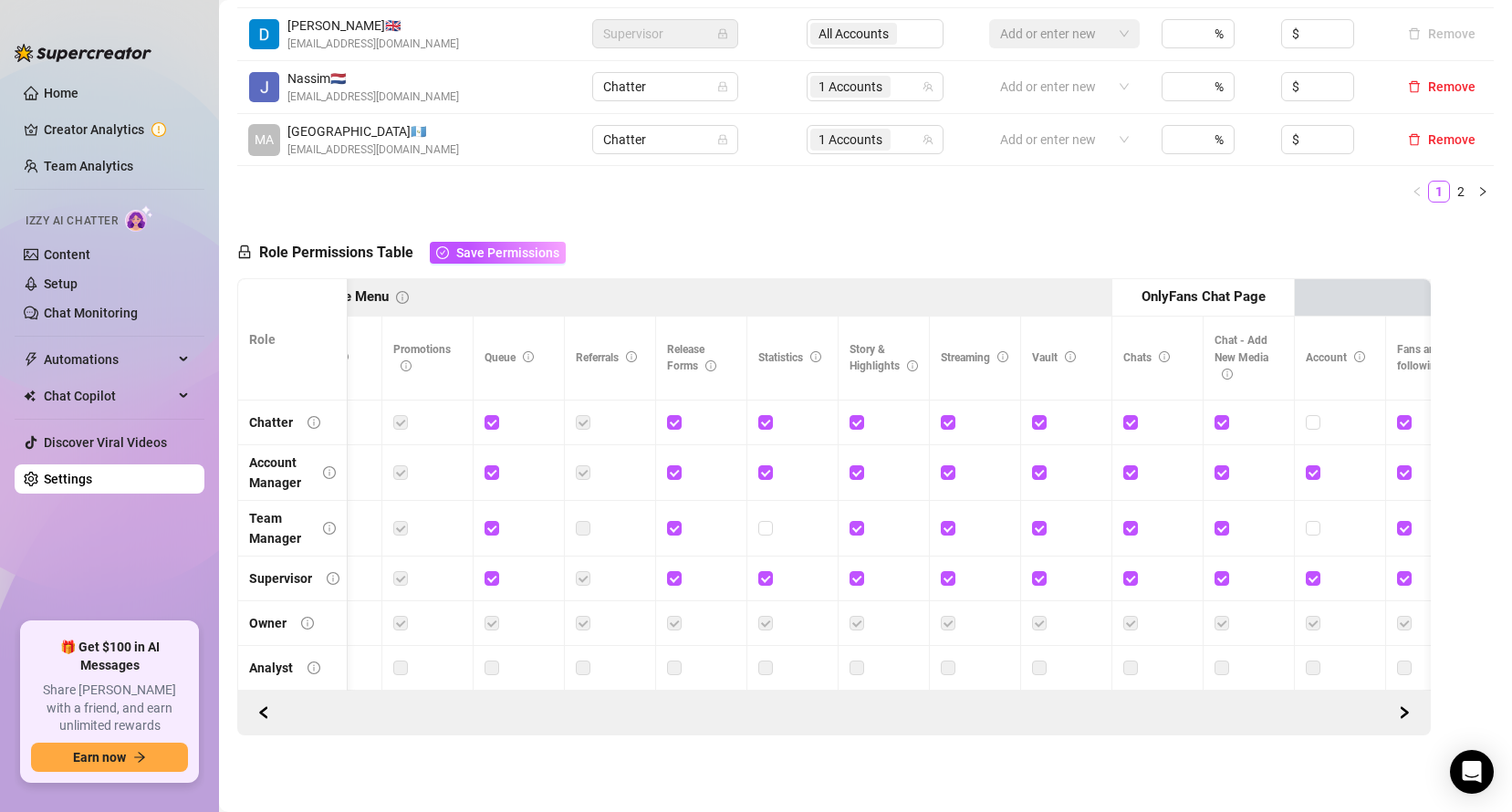
click at [553, 246] on span "Save Permissions" at bounding box center [507, 253] width 103 height 15
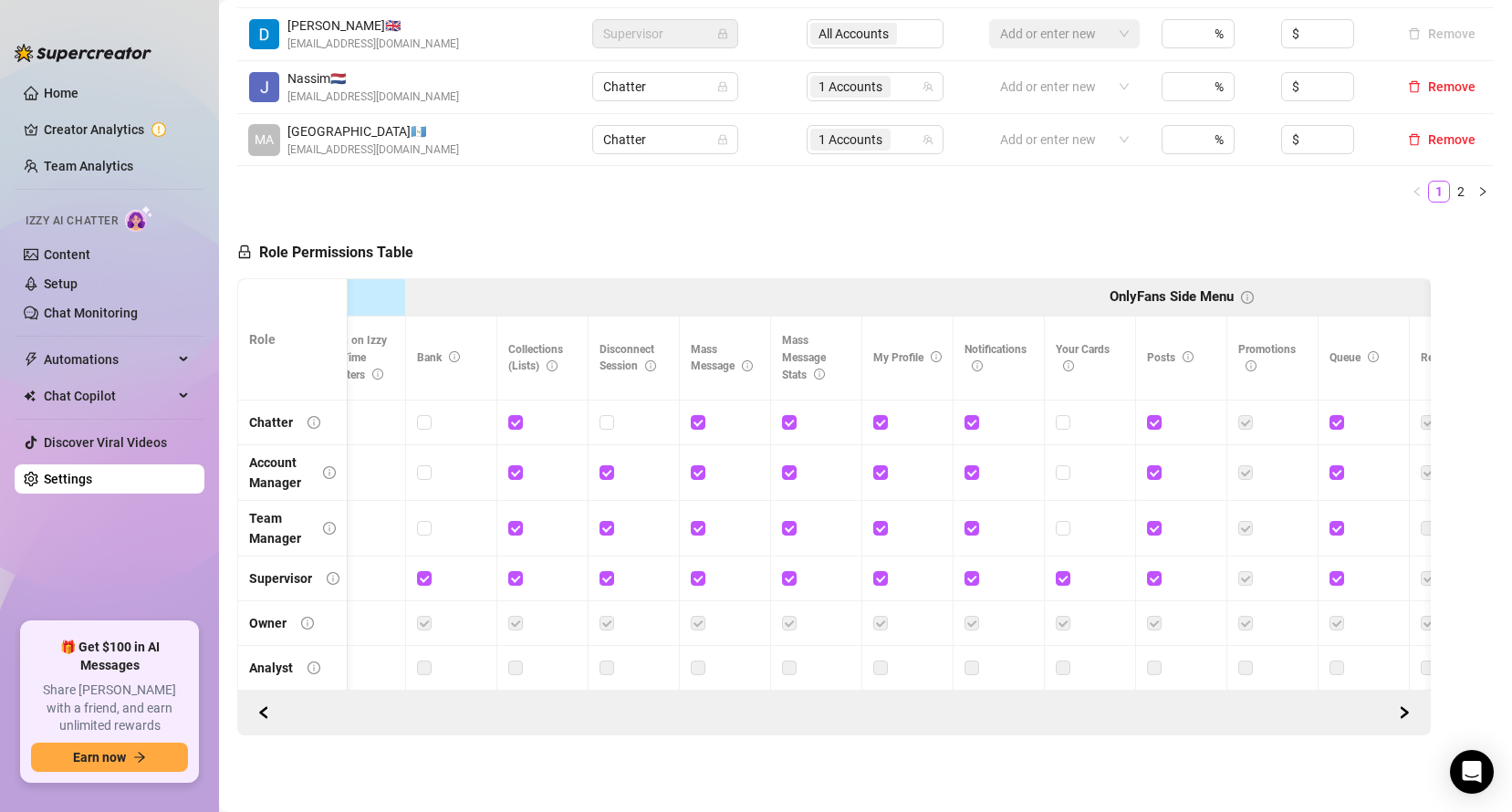
click at [553, 217] on div "Role Permissions Table Role My Workspace Izzy AI OnlyFans Side Menu OnlyFans Ch…" at bounding box center [833, 476] width 1193 height 518
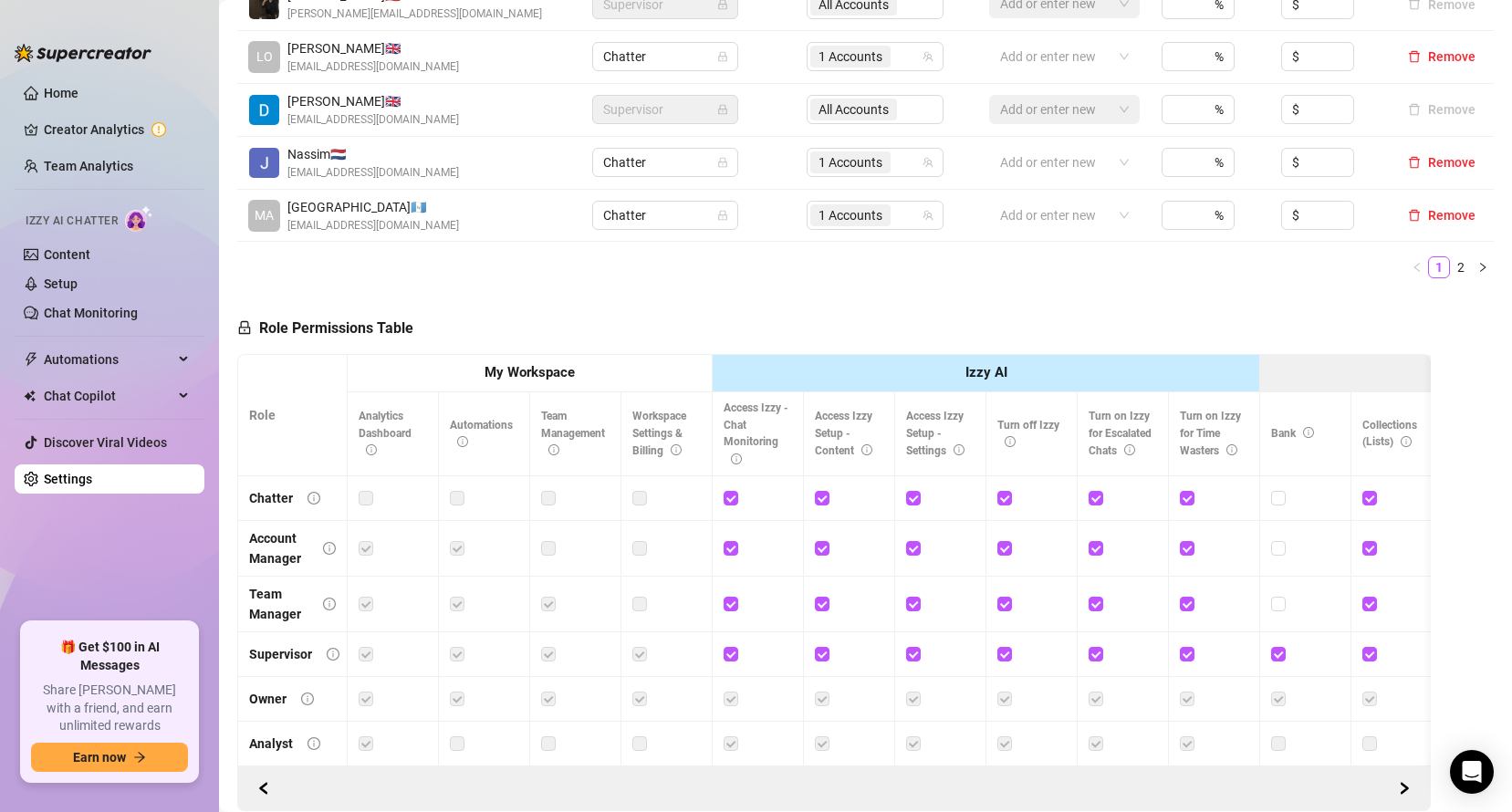
drag, startPoint x: 400, startPoint y: 203, endPoint x: 406, endPoint y: 93, distance: 110.2
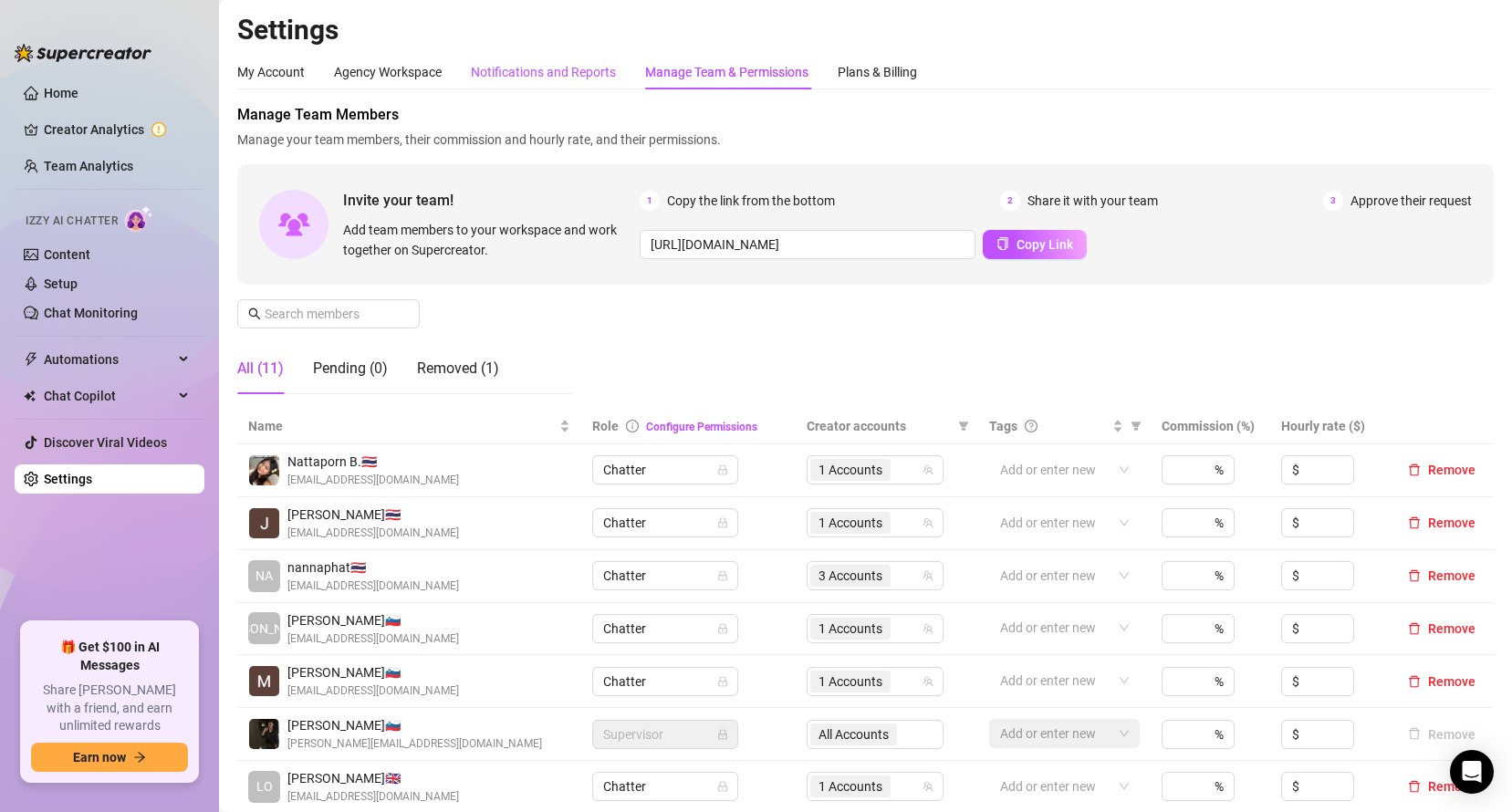
click at [554, 68] on div "Notifications and Reports" at bounding box center [543, 72] width 145 height 20
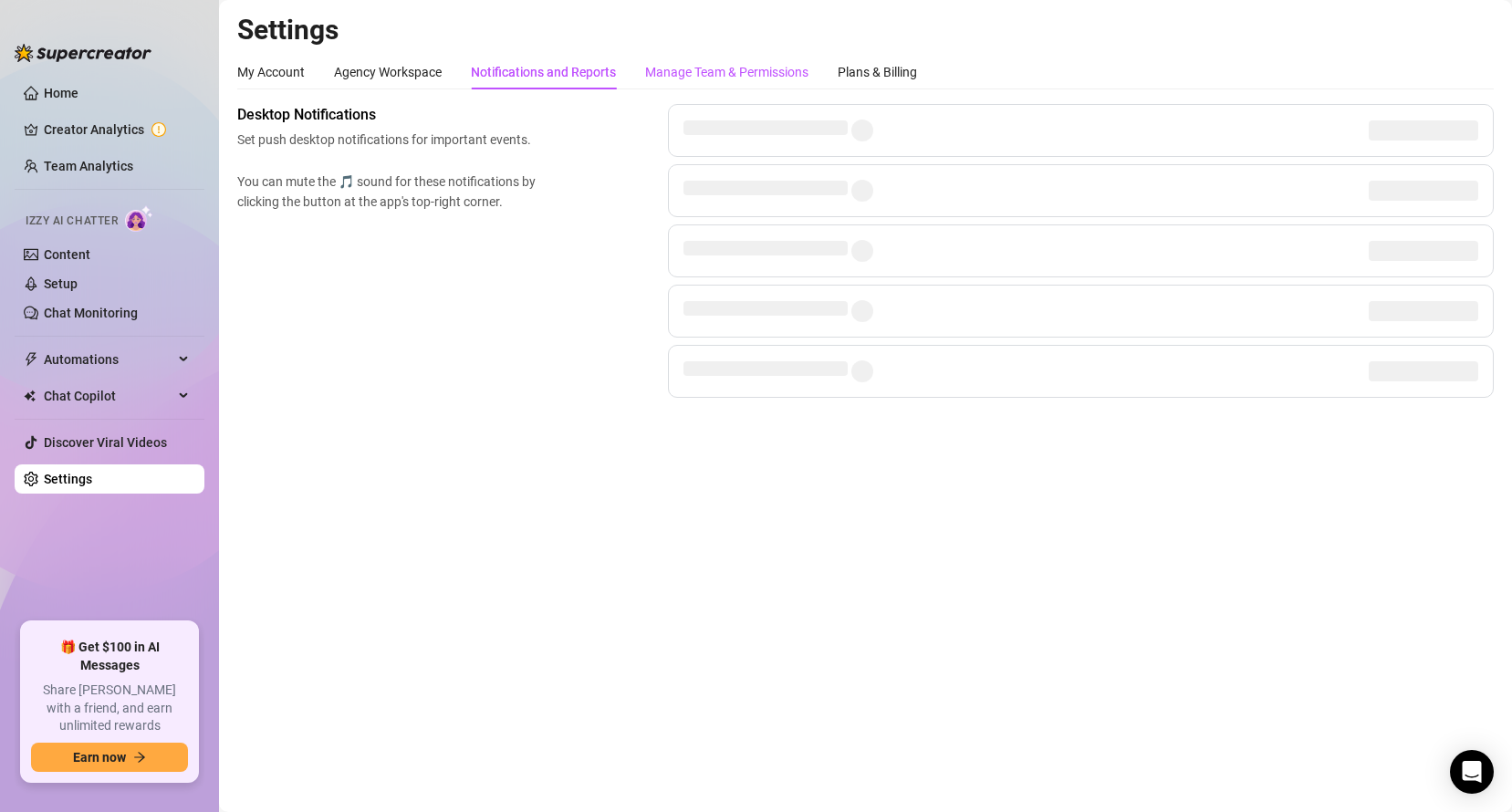
click at [742, 70] on div "Manage Team & Permissions" at bounding box center [727, 72] width 163 height 20
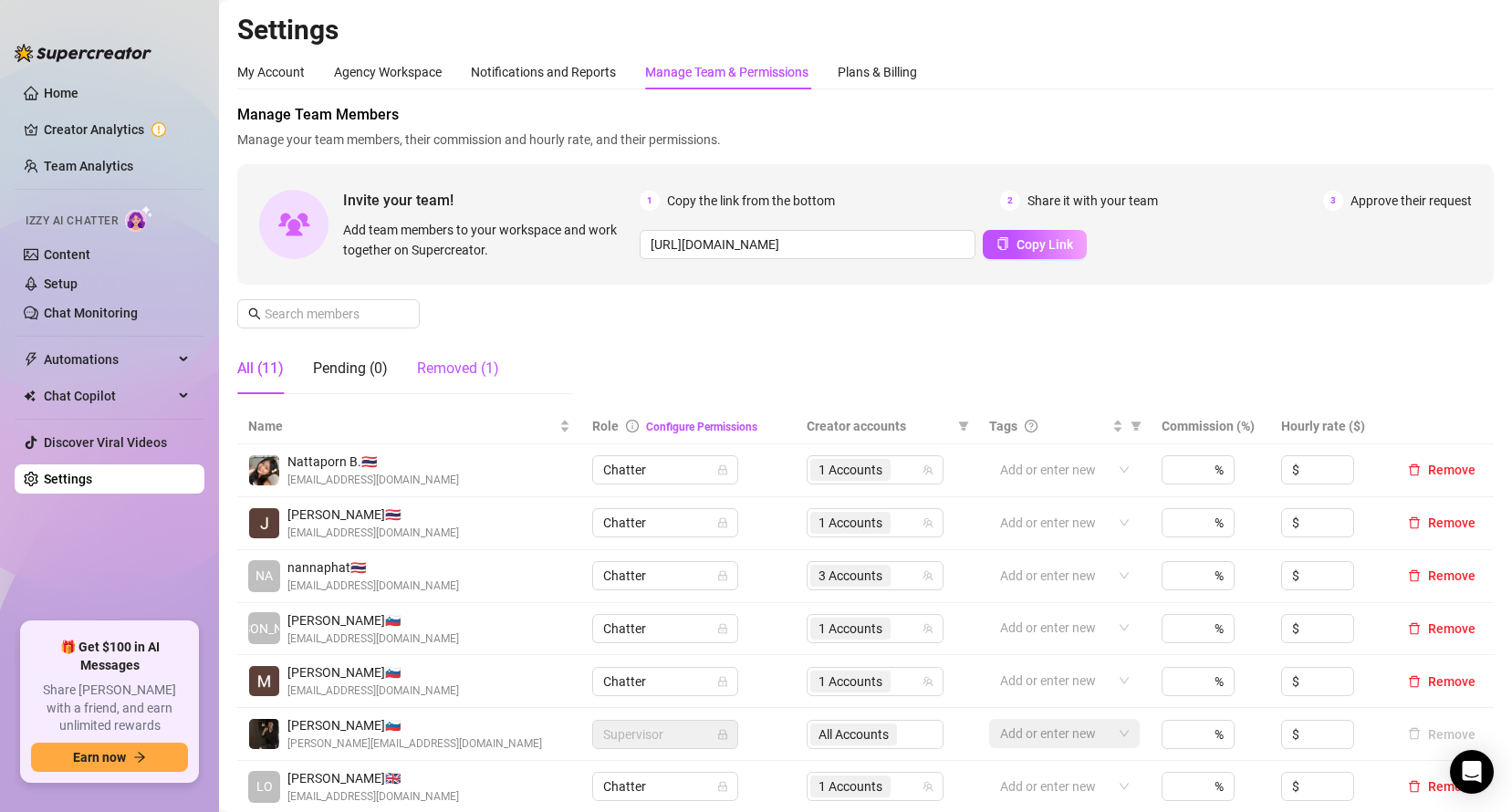
click at [446, 365] on div "Removed (1)" at bounding box center [458, 369] width 83 height 22
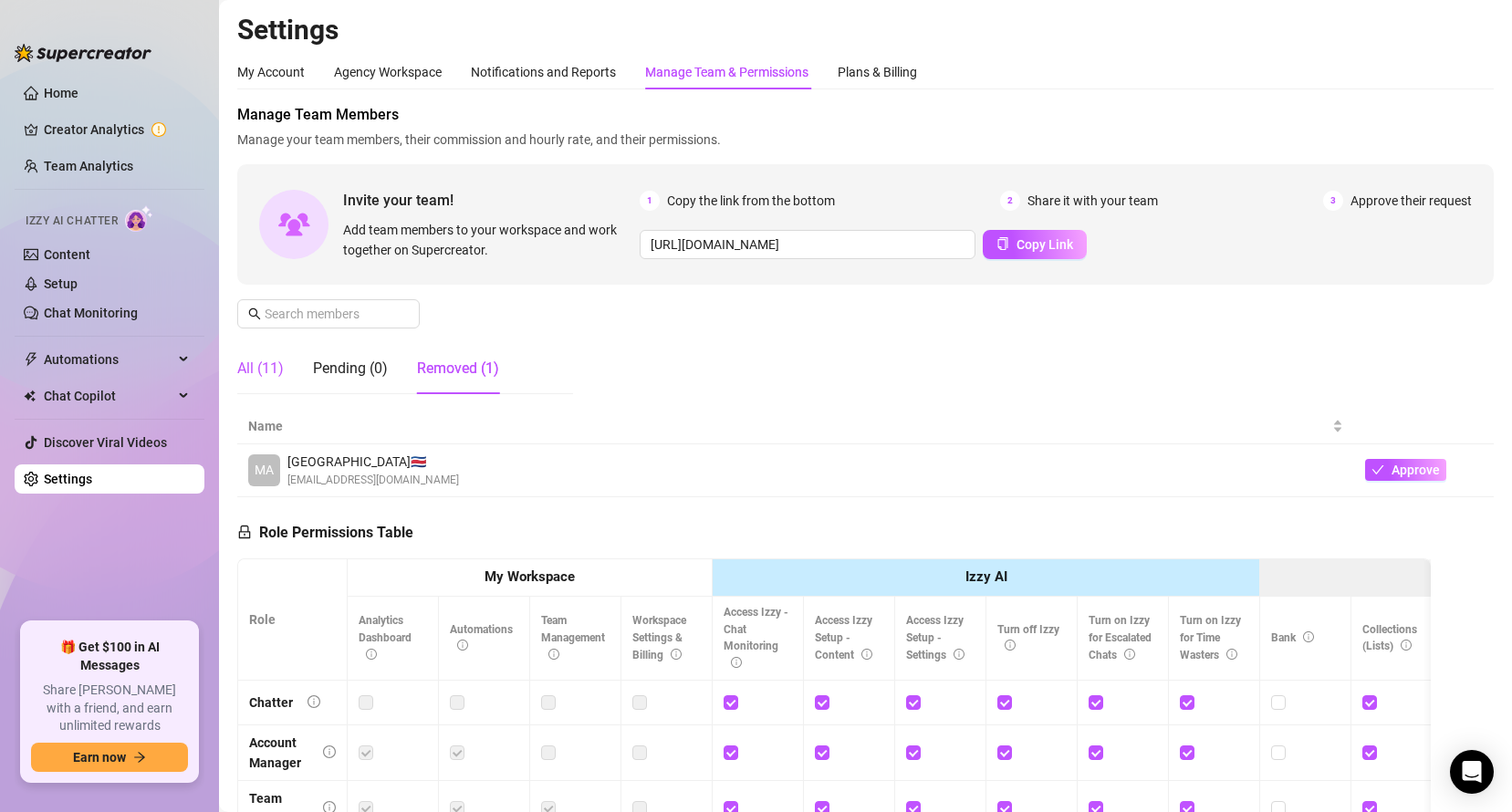
click at [261, 369] on div "All (11)" at bounding box center [260, 369] width 46 height 22
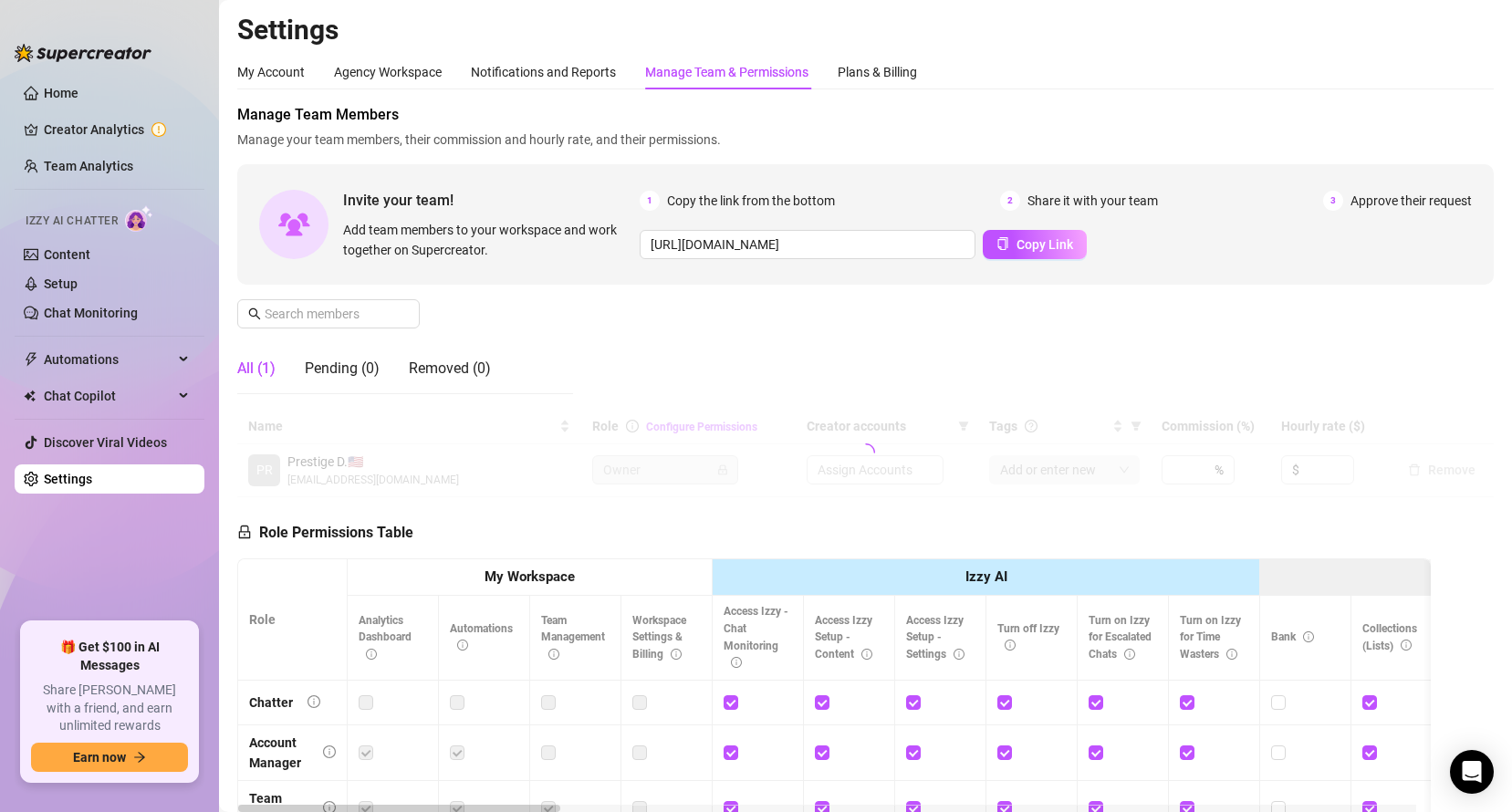
click at [121, 161] on link "Team Analytics" at bounding box center [88, 166] width 89 height 15
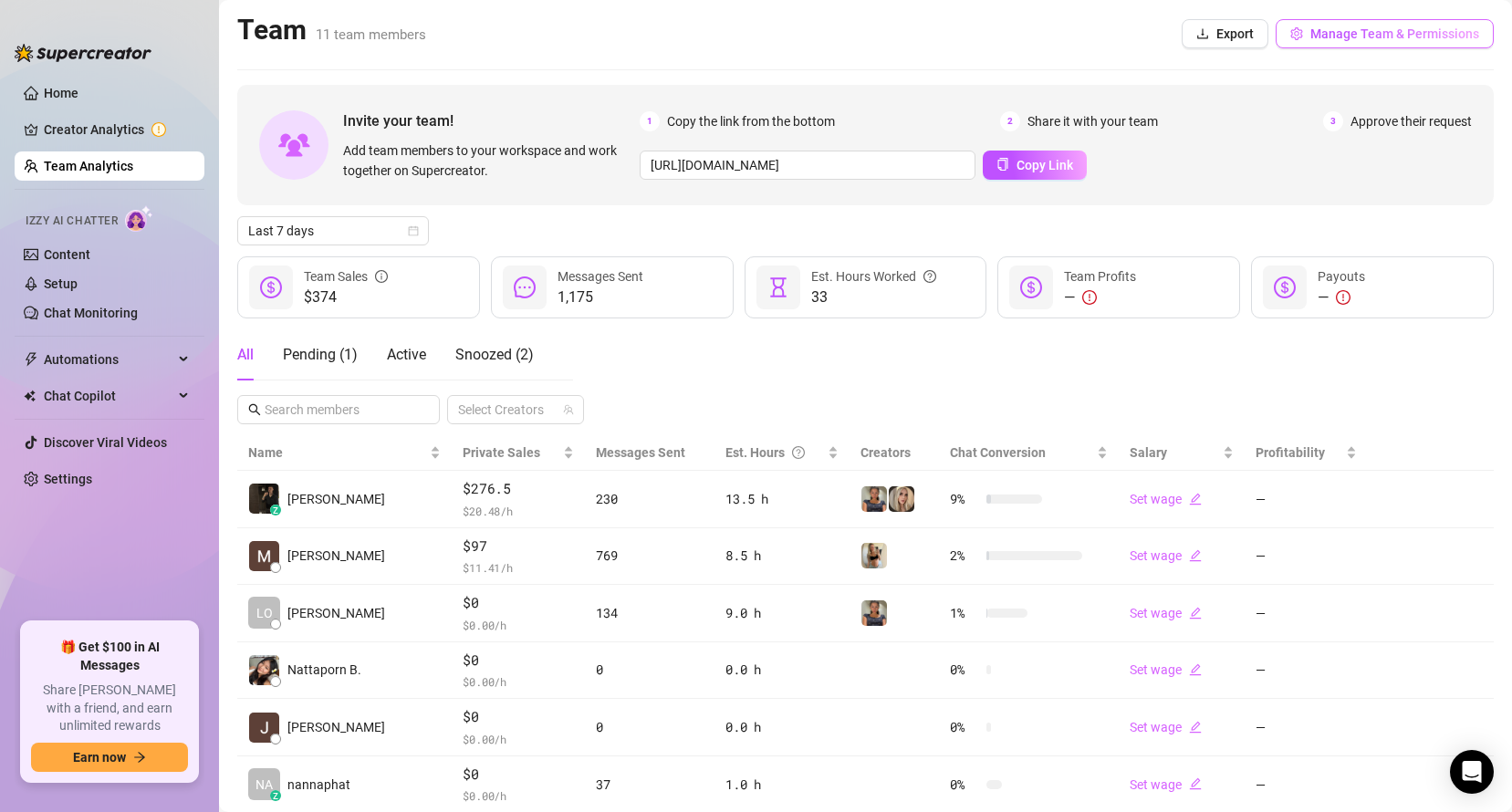
click at [1329, 34] on span "Manage Team & Permissions" at bounding box center [1394, 34] width 169 height 15
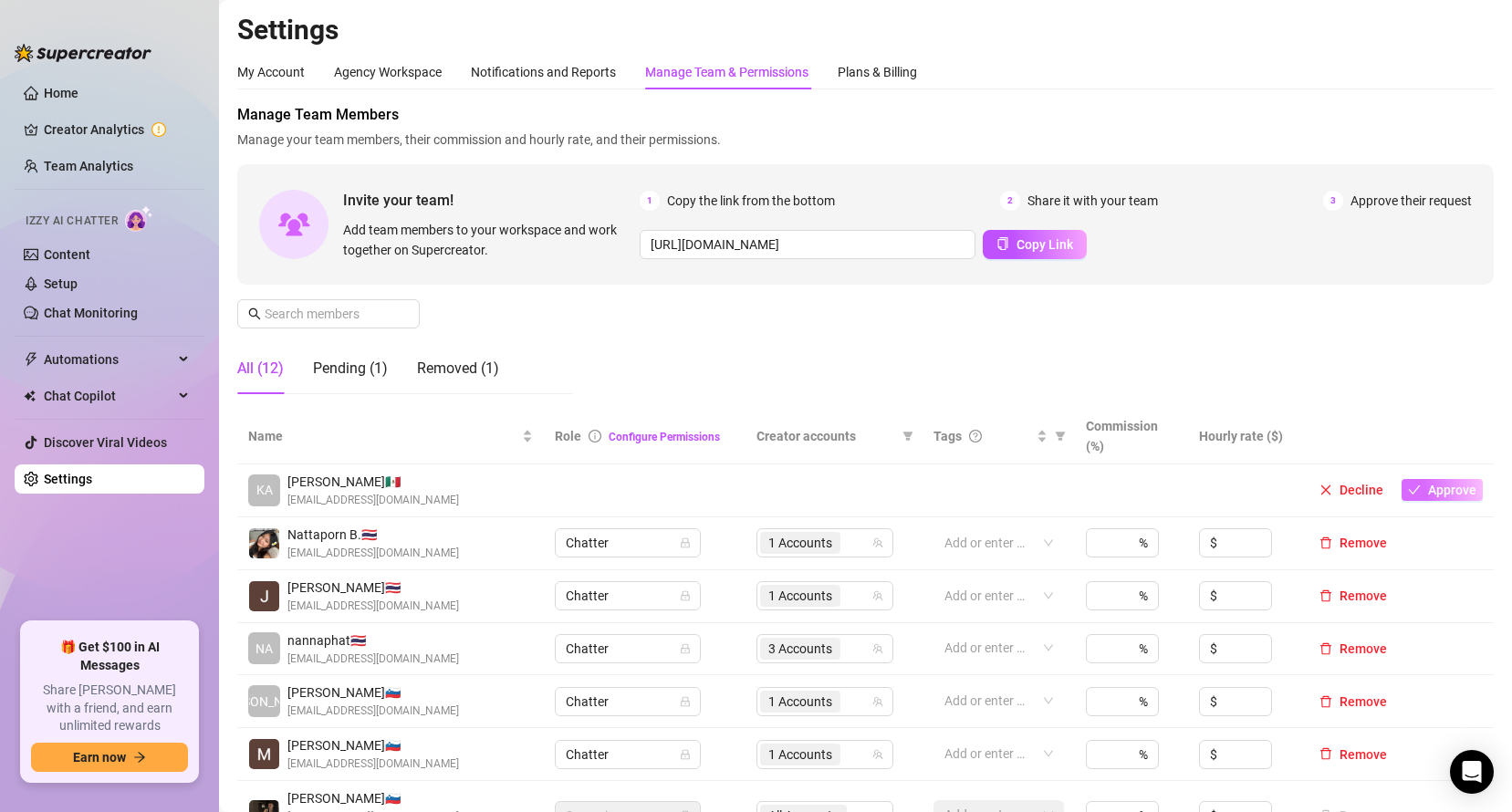
click at [1437, 489] on span "Approve" at bounding box center [1452, 490] width 48 height 15
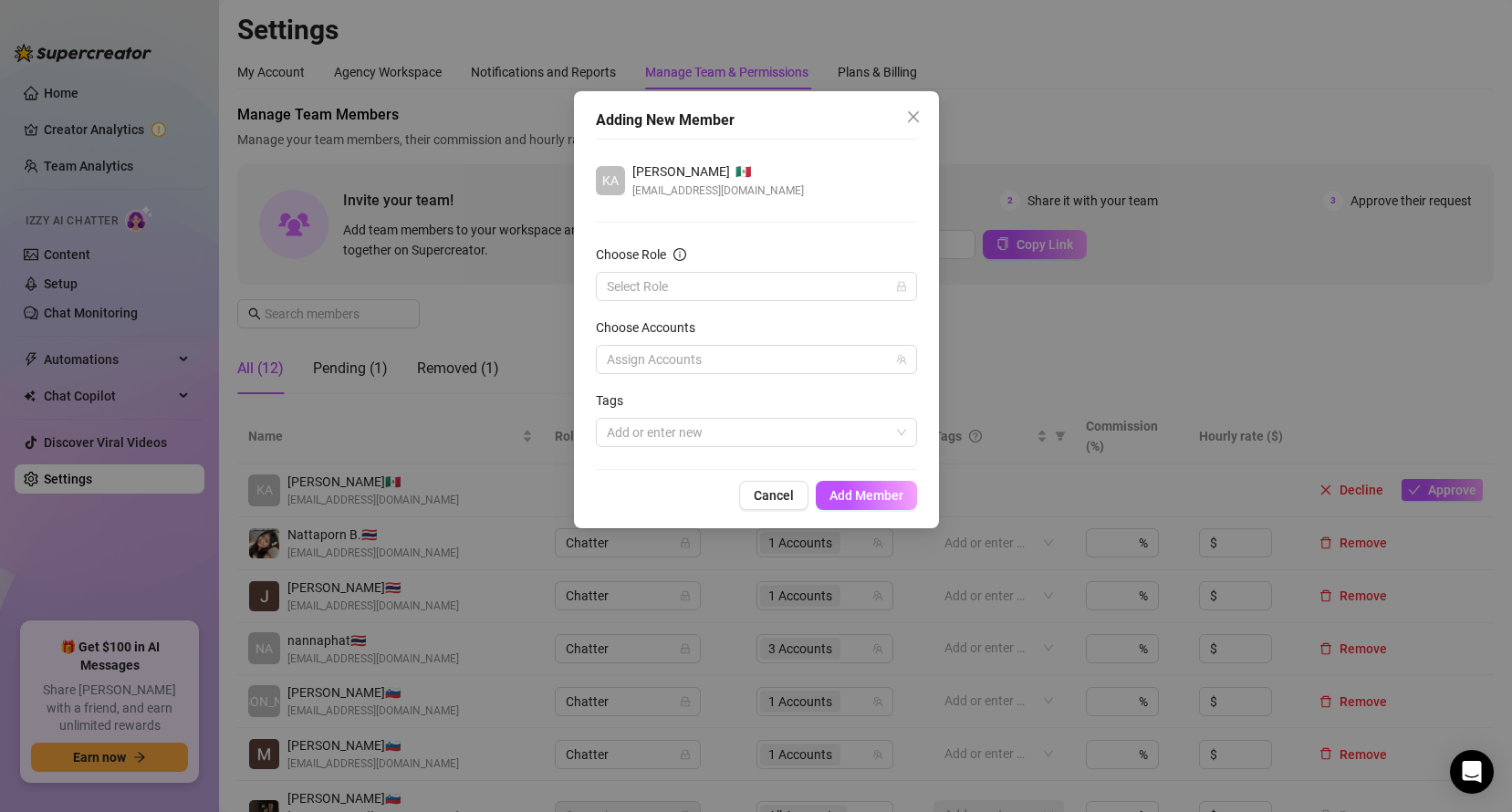
click at [667, 233] on div "[PERSON_NAME] 🇲🇽 [EMAIL_ADDRESS][DOMAIN_NAME] Choose Role Select Role Choose Ac…" at bounding box center [756, 304] width 321 height 331
click at [666, 292] on input "Choose Role" at bounding box center [747, 286] width 283 height 28
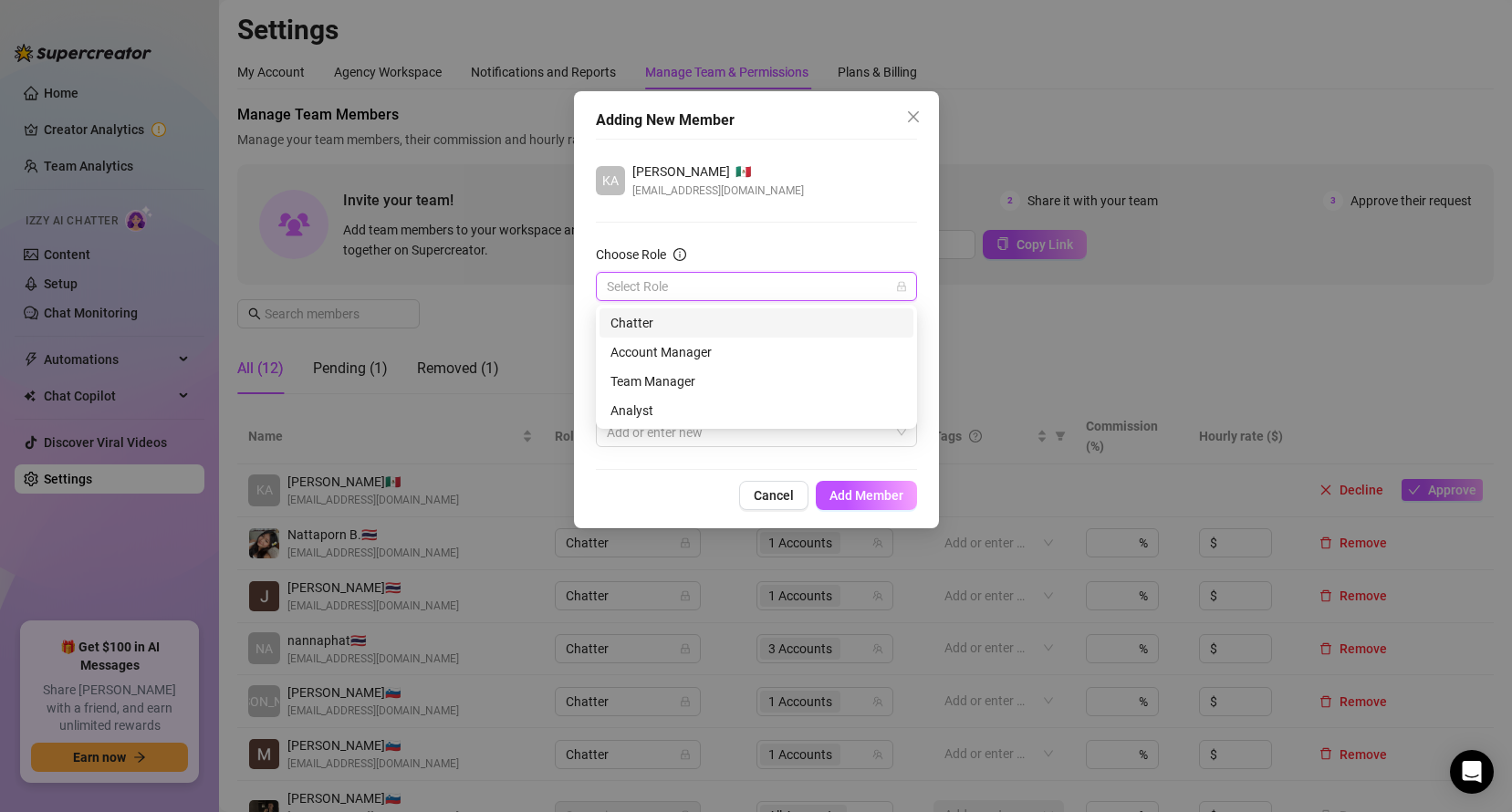
click at [686, 317] on div "Chatter" at bounding box center [756, 324] width 292 height 20
click at [686, 347] on div at bounding box center [747, 360] width 295 height 26
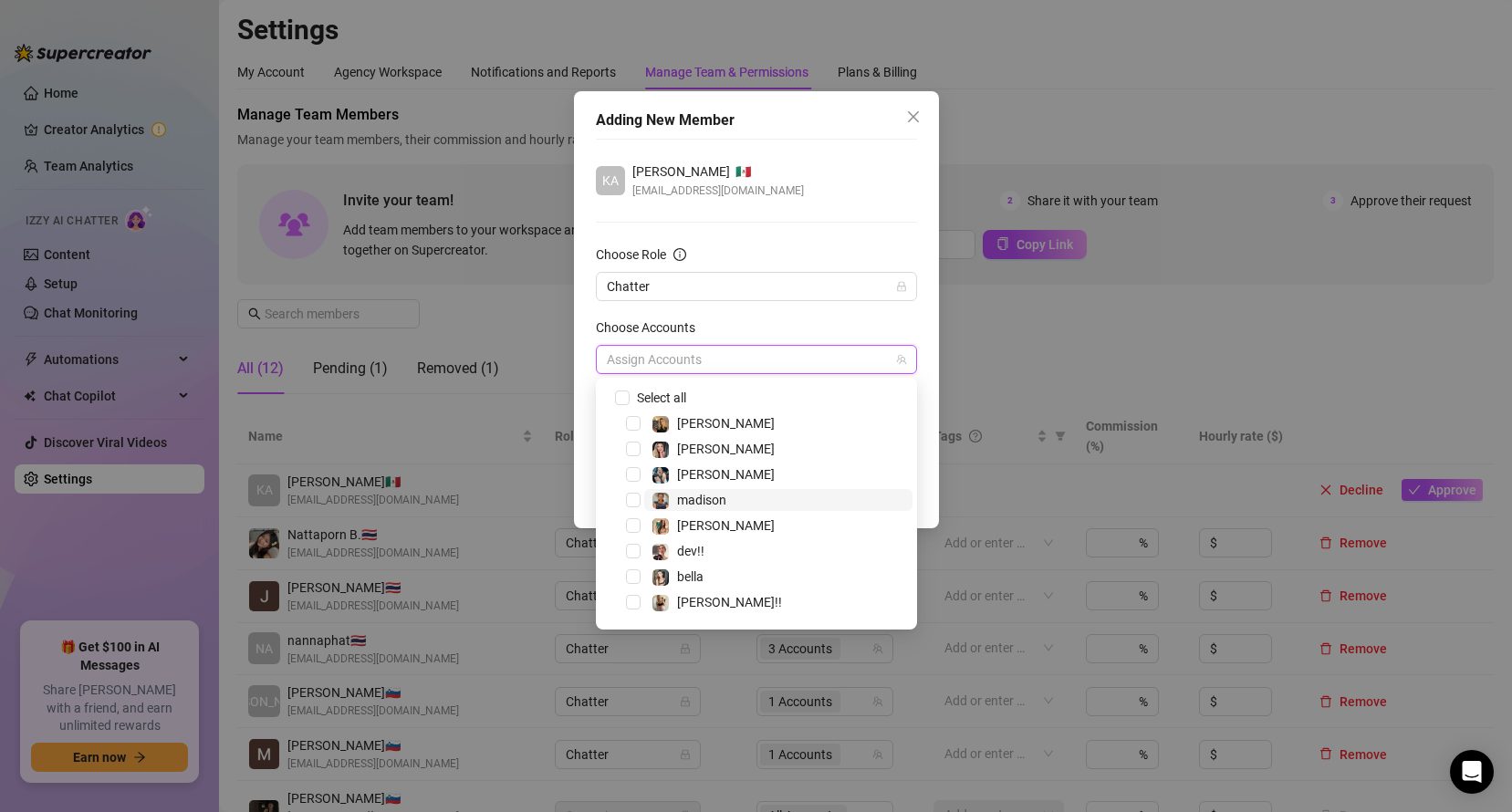
click at [713, 492] on span "madison" at bounding box center [701, 500] width 49 height 15
click at [716, 298] on span "Chatter" at bounding box center [756, 286] width 299 height 28
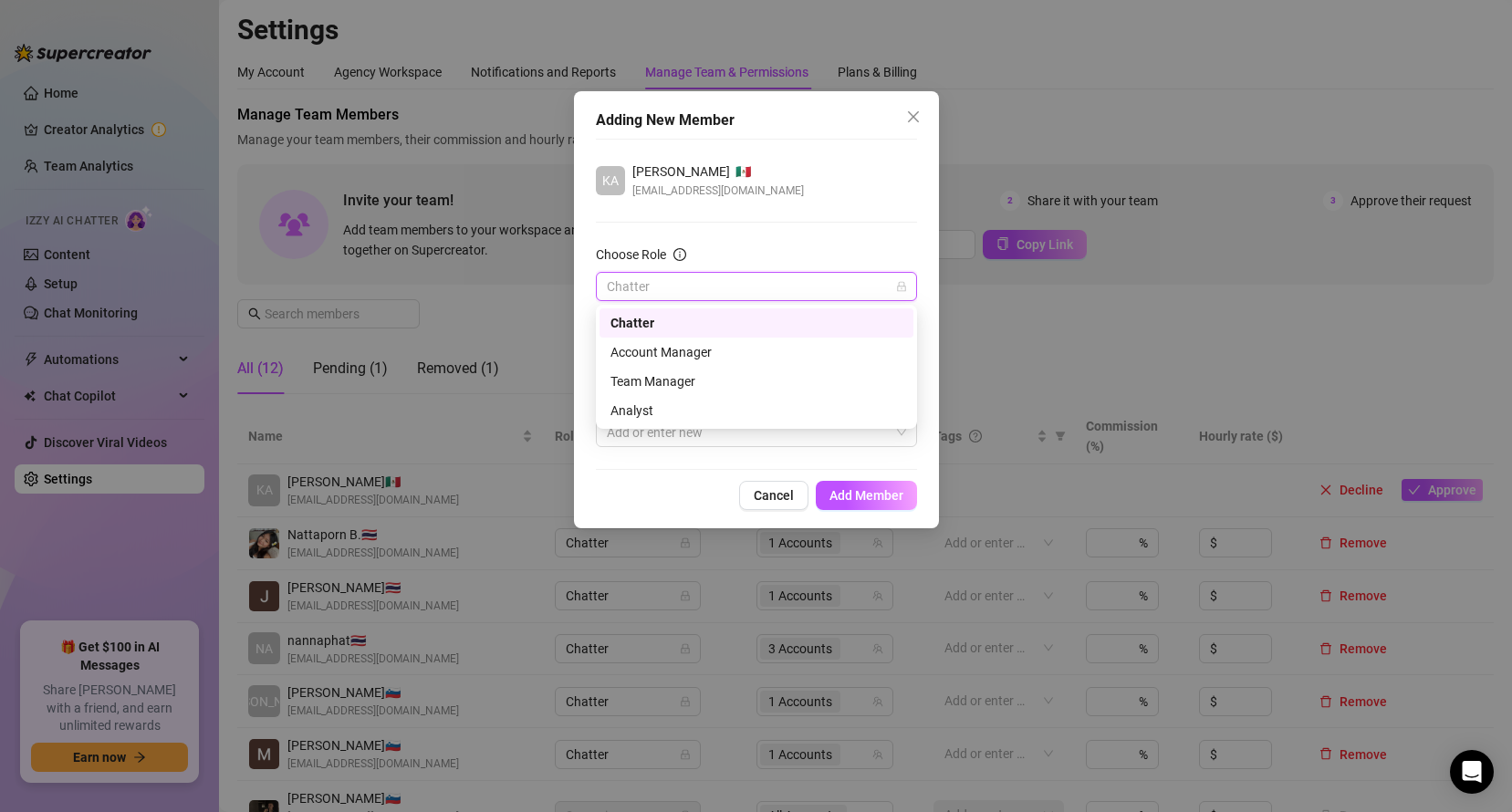
click at [714, 284] on span "Chatter" at bounding box center [756, 286] width 299 height 28
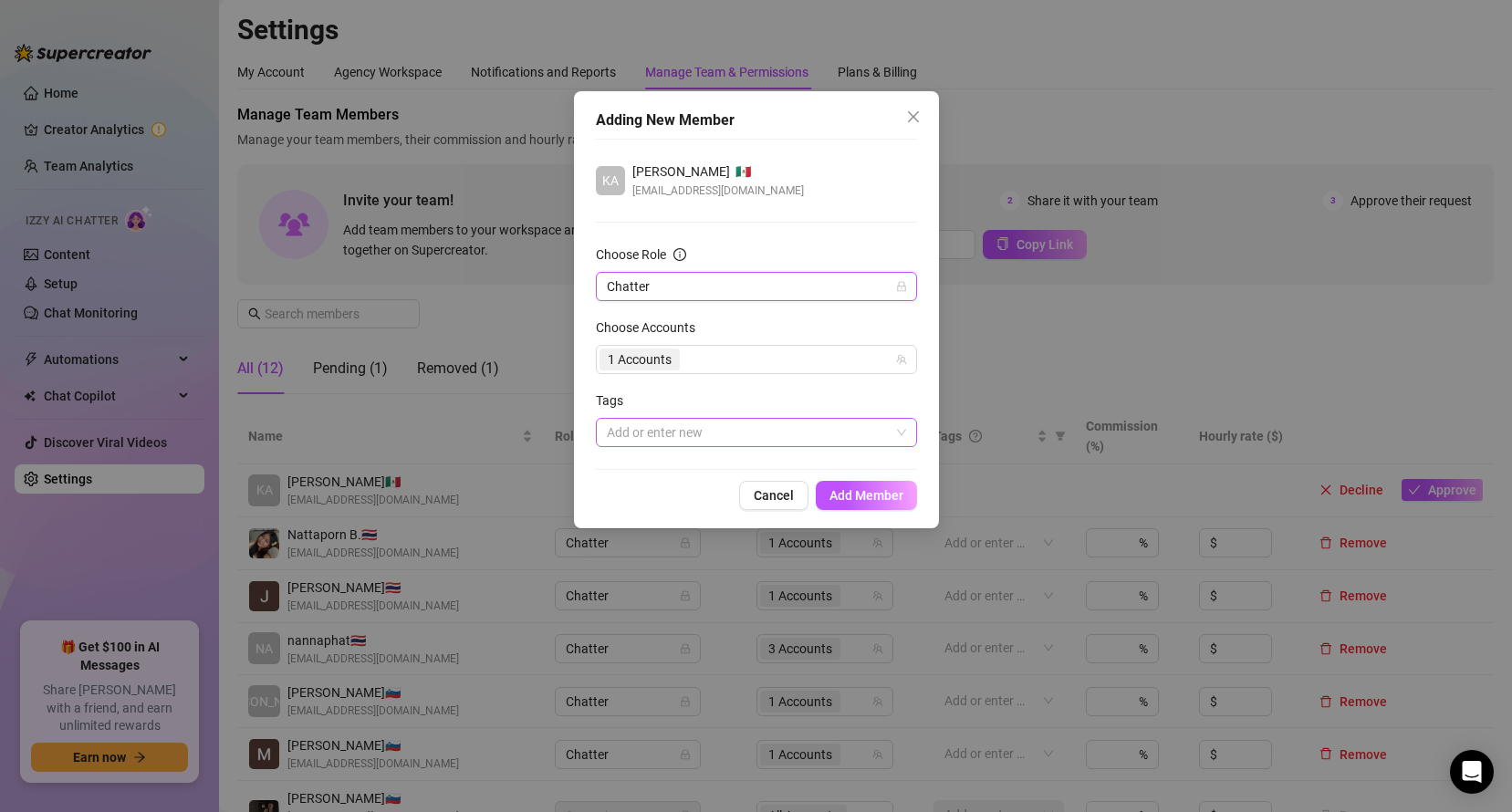
click at [656, 438] on div at bounding box center [747, 433] width 295 height 26
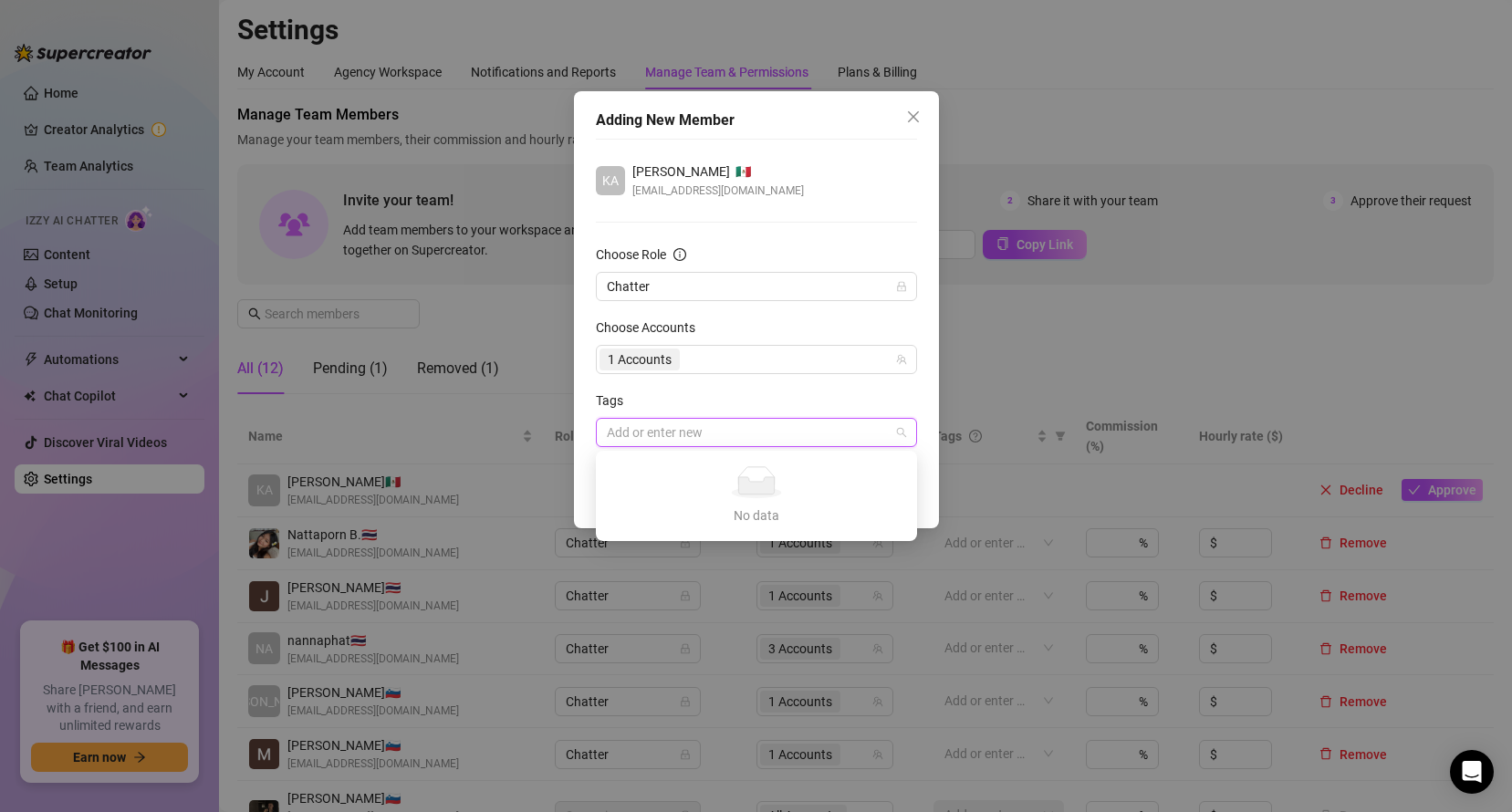
click at [718, 402] on div "Tags" at bounding box center [756, 404] width 321 height 28
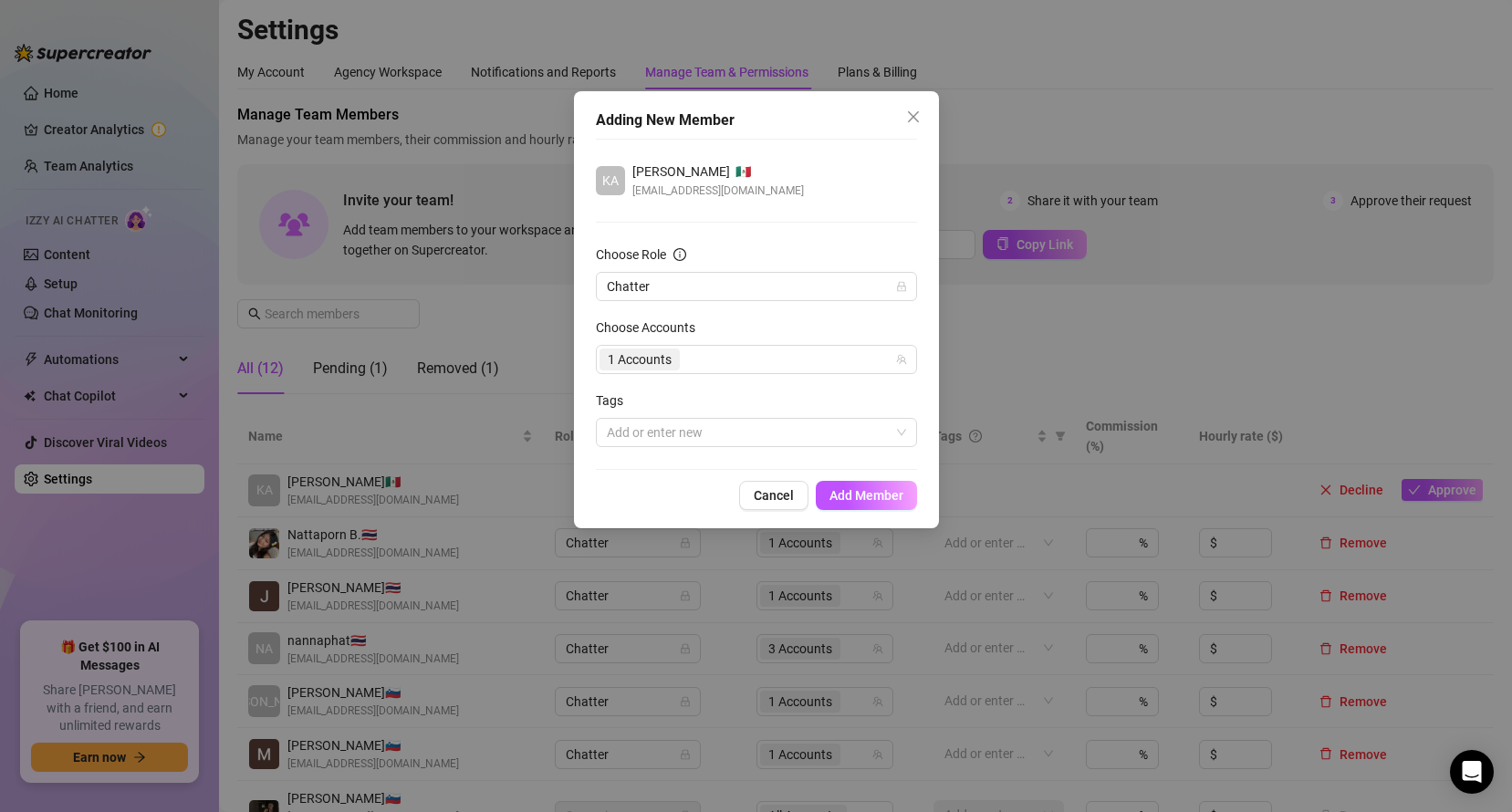
click at [853, 491] on span "Add Member" at bounding box center [866, 495] width 74 height 15
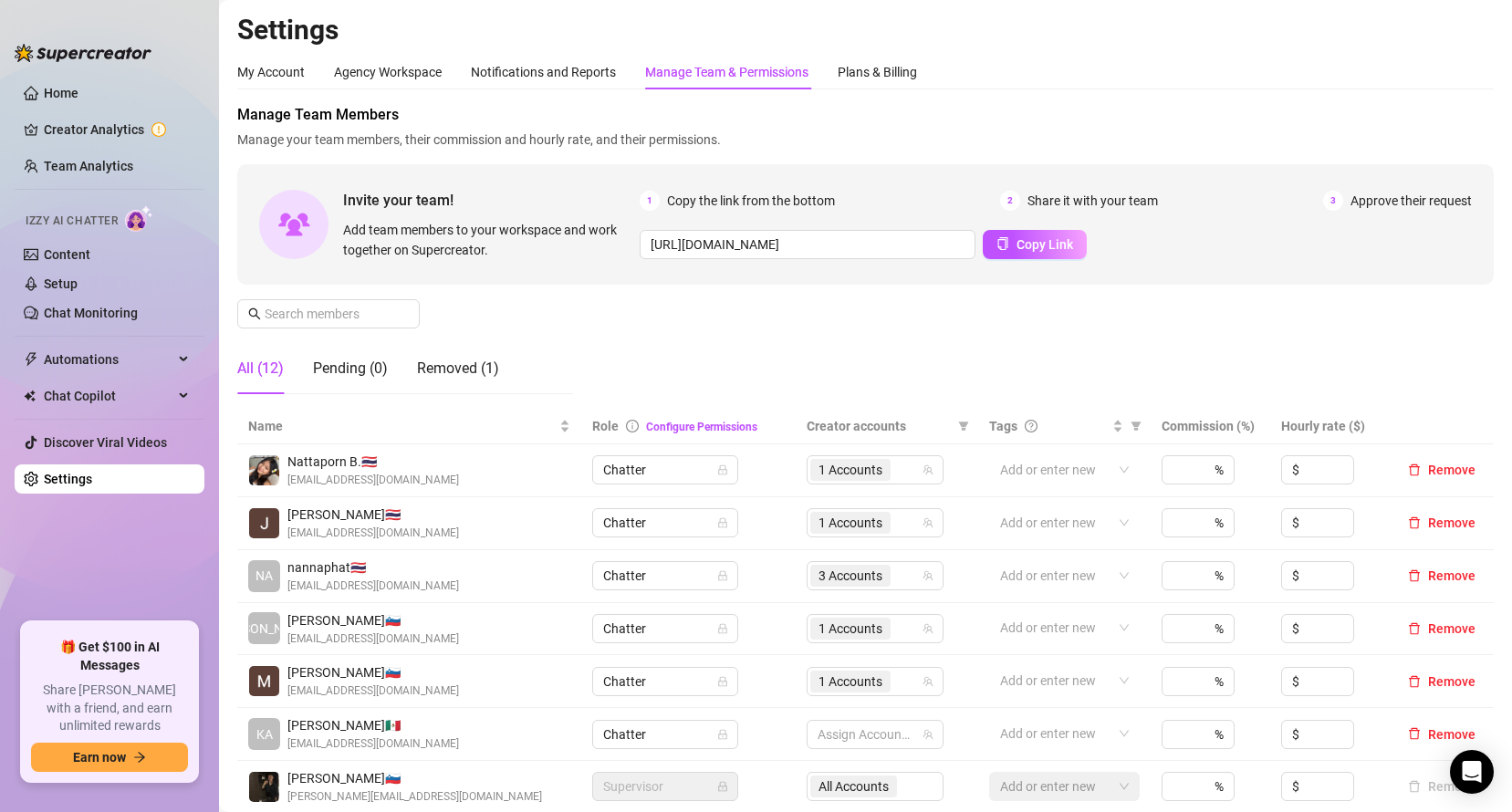
scroll to position [60, 0]
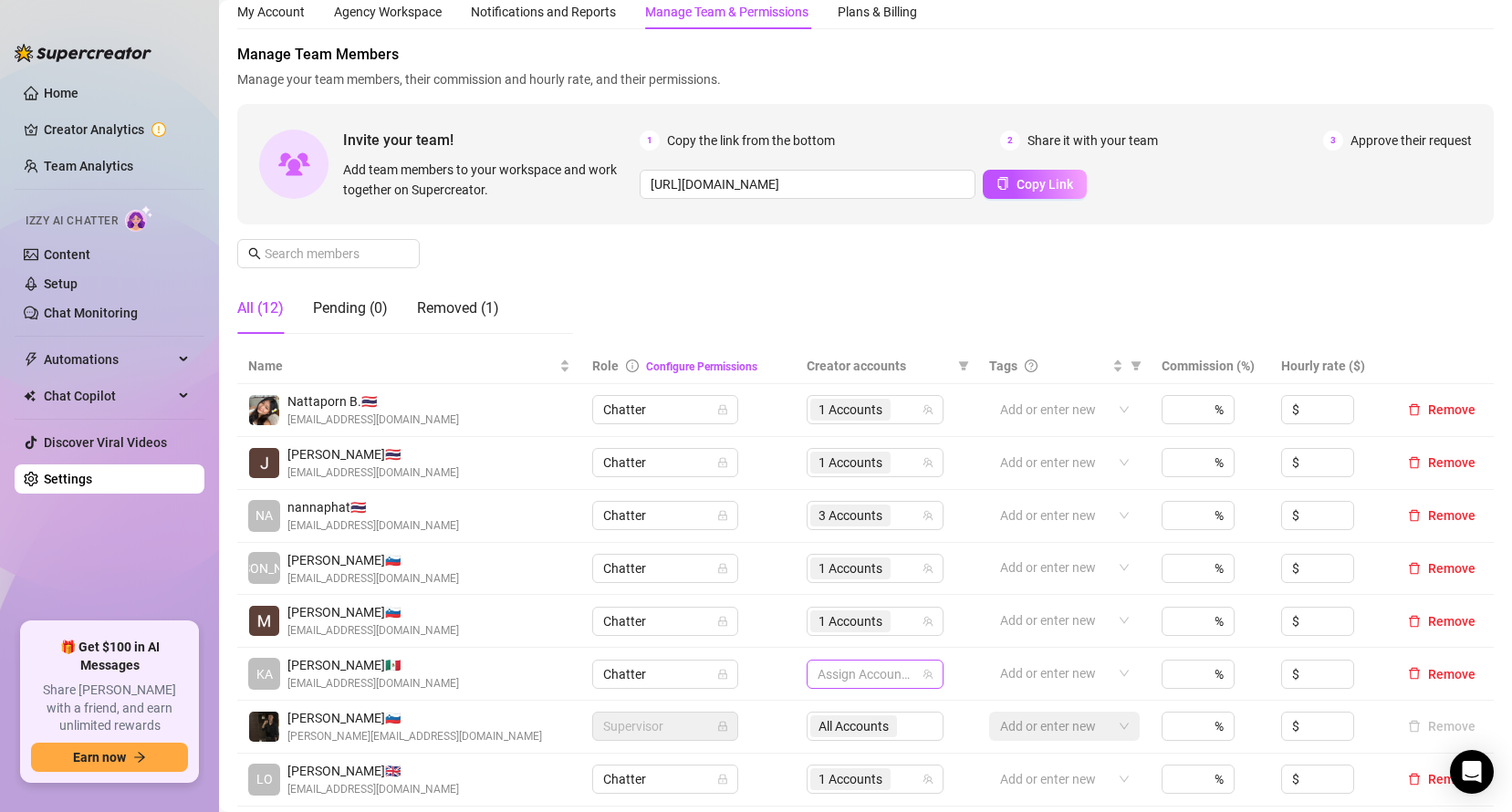
click at [871, 673] on div at bounding box center [865, 674] width 110 height 26
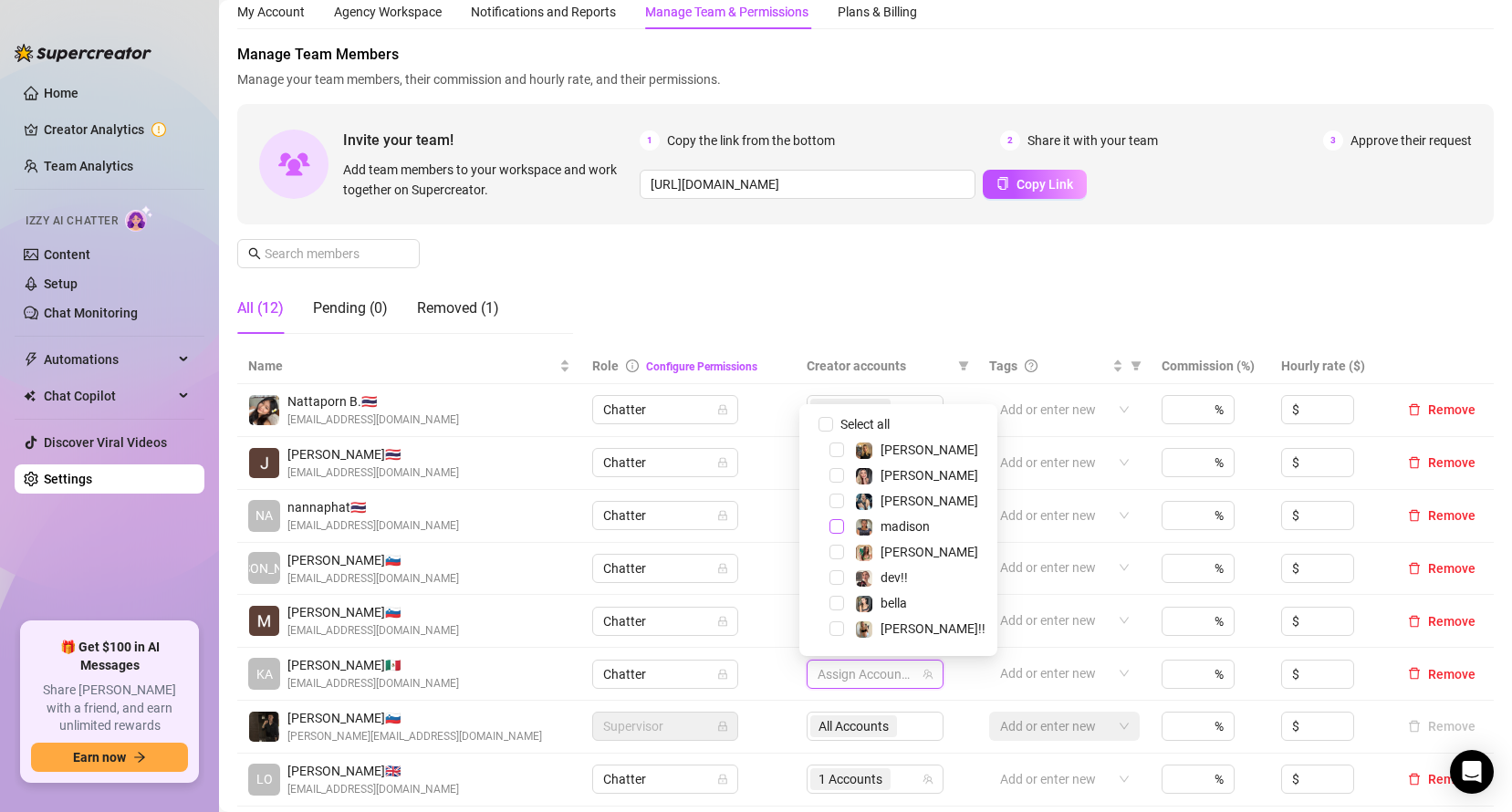
click at [830, 526] on span "Select tree node" at bounding box center [836, 527] width 15 height 15
click at [715, 262] on div "Manage Team Members Manage your team members, their commission and hourly rate,…" at bounding box center [865, 196] width 1256 height 305
